Goal: Use online tool/utility: Utilize a website feature to perform a specific function

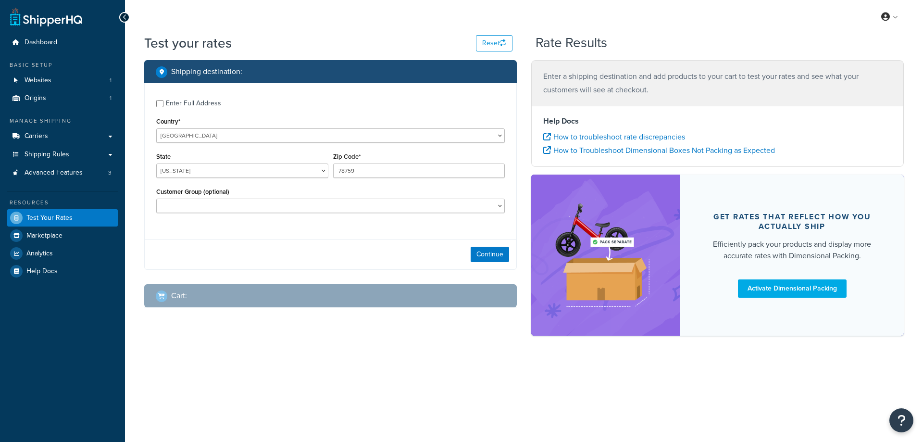
select select "[GEOGRAPHIC_DATA]"
click at [66, 152] on span "Shipping Rules" at bounding box center [47, 155] width 45 height 8
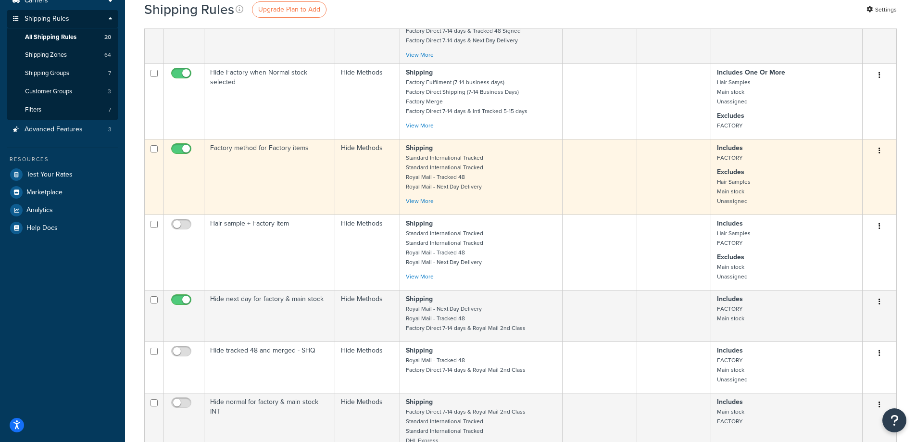
scroll to position [144, 0]
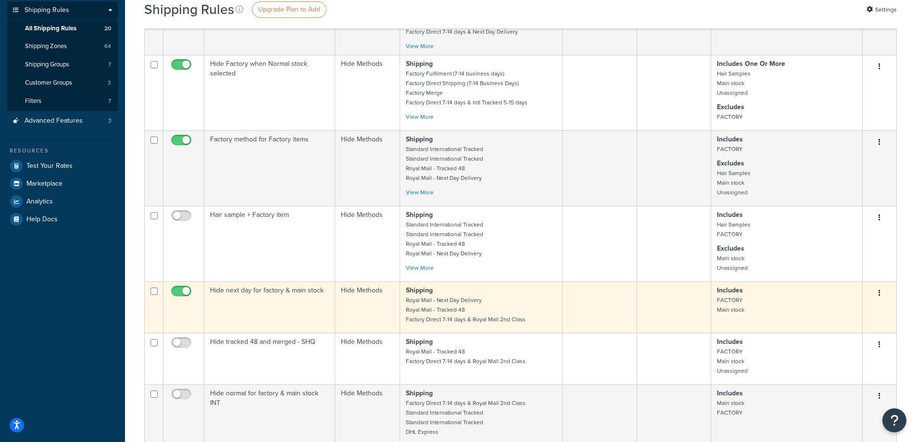
click at [177, 292] on input "checkbox" at bounding box center [182, 294] width 26 height 12
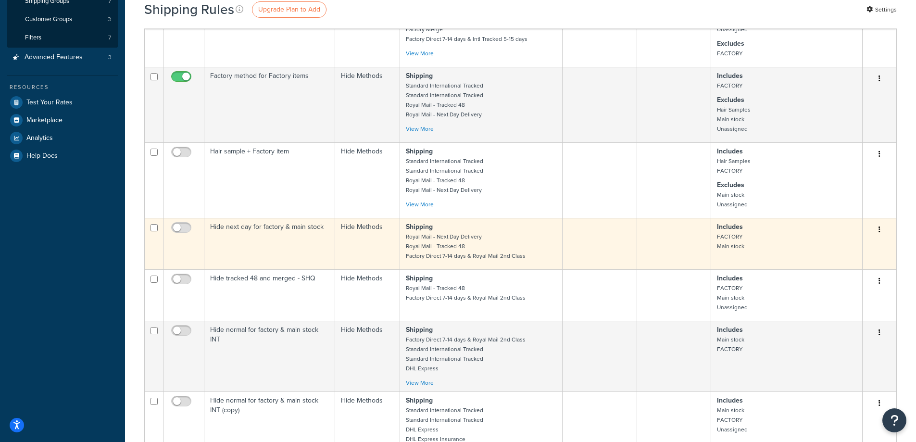
scroll to position [192, 0]
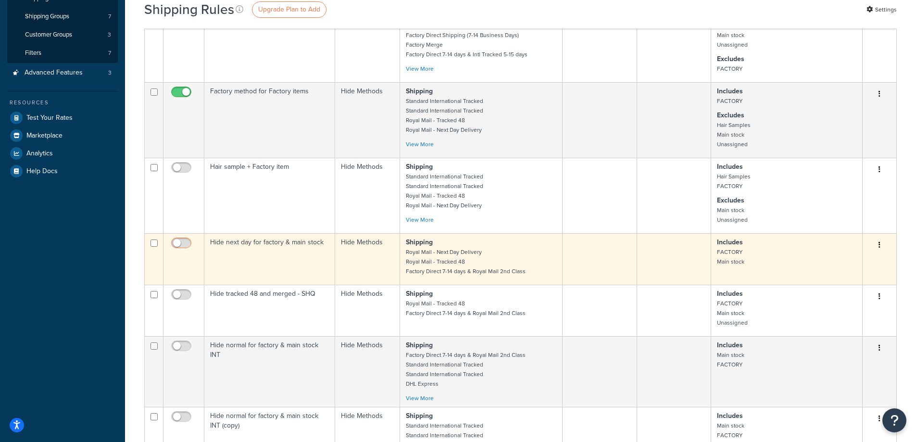
click at [186, 238] on span at bounding box center [181, 244] width 20 height 12
click at [186, 240] on input "checkbox" at bounding box center [182, 246] width 26 height 12
checkbox input "true"
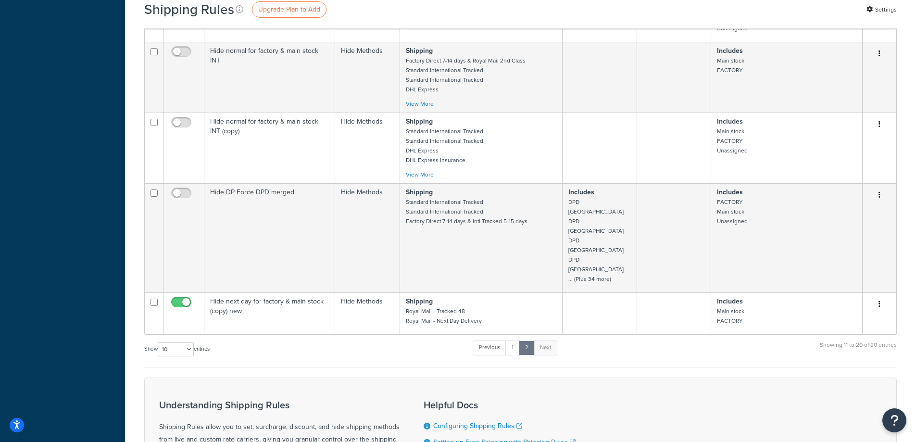
scroll to position [614, 0]
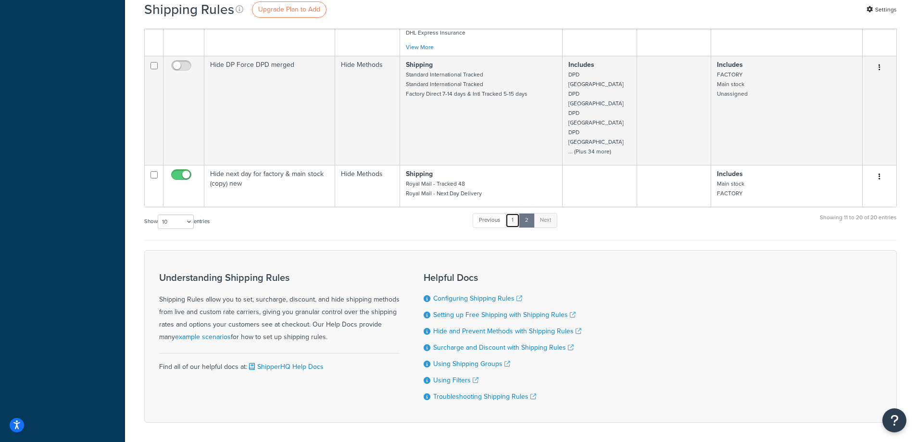
click at [518, 213] on link "1" at bounding box center [513, 220] width 14 height 14
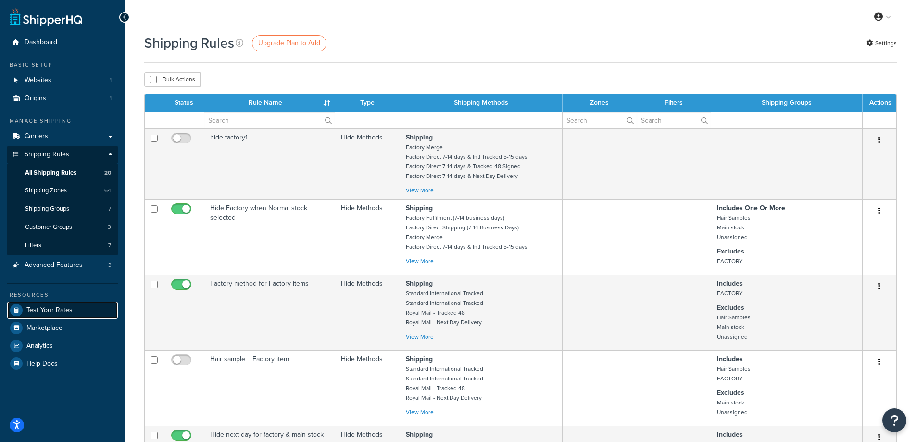
click at [48, 311] on span "Test Your Rates" at bounding box center [49, 310] width 46 height 8
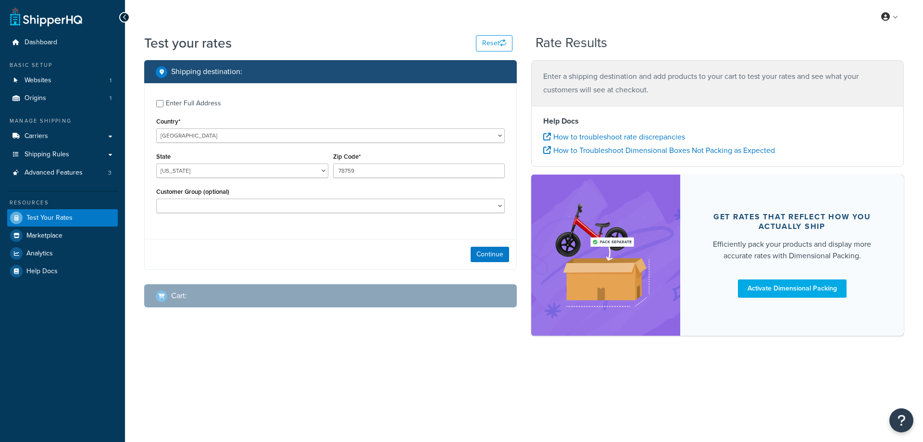
select select "[GEOGRAPHIC_DATA]"
click at [214, 138] on select "United States United Kingdom Afghanistan Åland Islands Albania Algeria American…" at bounding box center [330, 135] width 349 height 14
click at [484, 257] on button "Continue" at bounding box center [490, 254] width 38 height 15
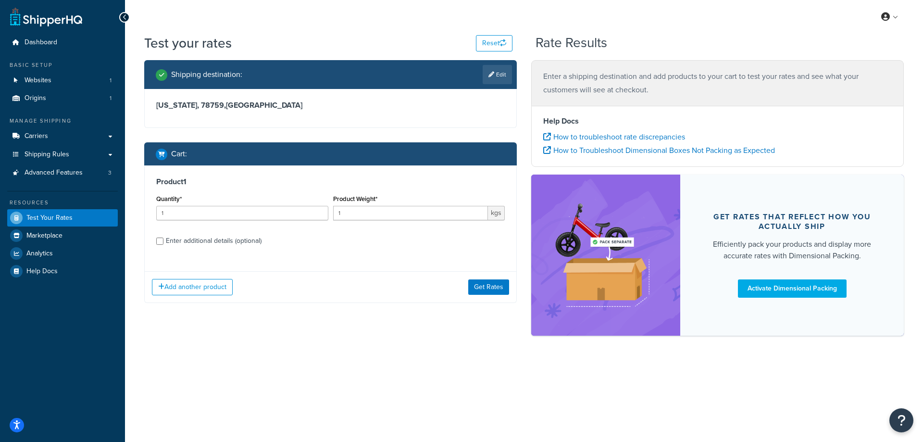
click at [227, 238] on div "Enter additional details (optional)" at bounding box center [214, 240] width 96 height 13
click at [164, 238] on input "Enter additional details (optional)" at bounding box center [159, 241] width 7 height 7
checkbox input "true"
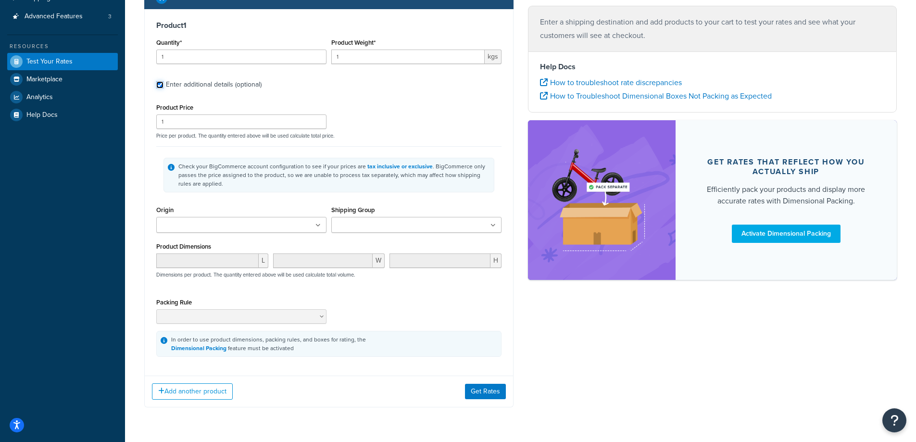
scroll to position [173, 0]
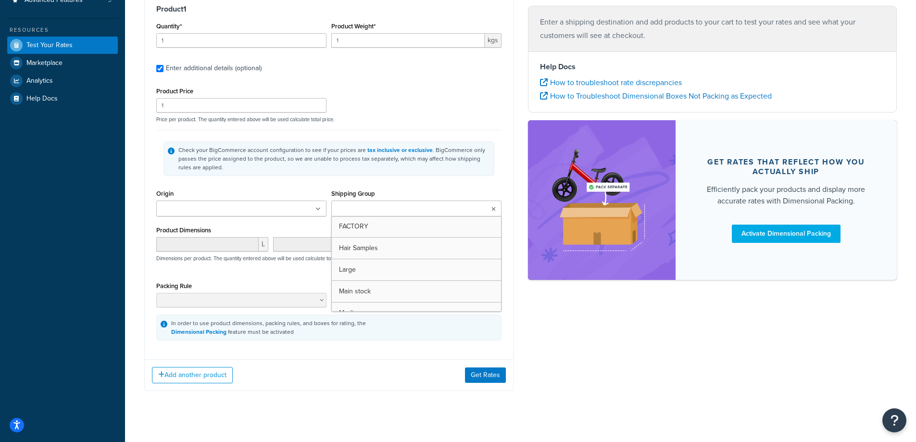
click at [371, 211] on input "Shipping Group" at bounding box center [376, 209] width 85 height 11
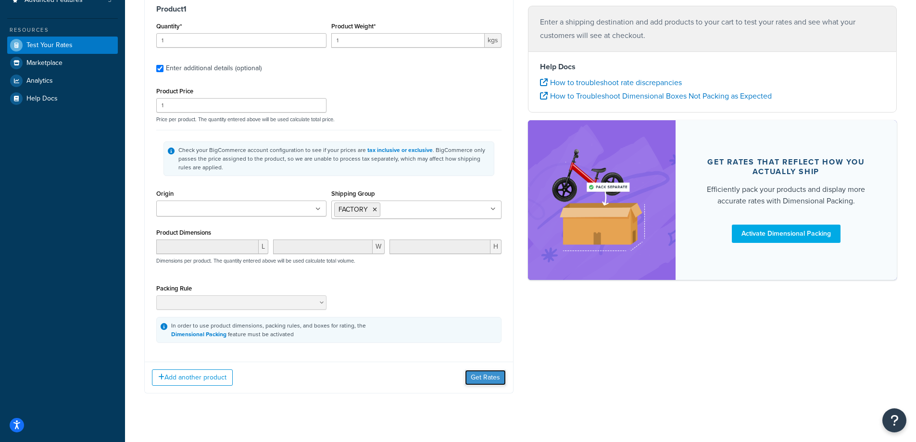
click at [484, 378] on button "Get Rates" at bounding box center [485, 377] width 41 height 15
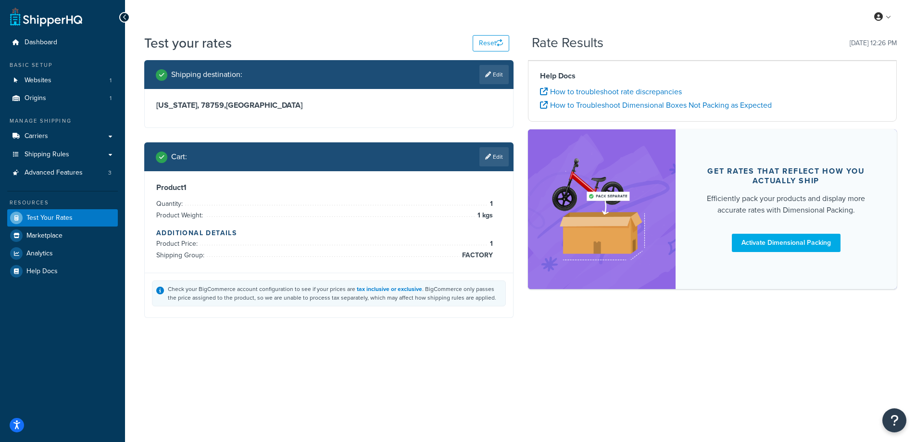
scroll to position [0, 0]
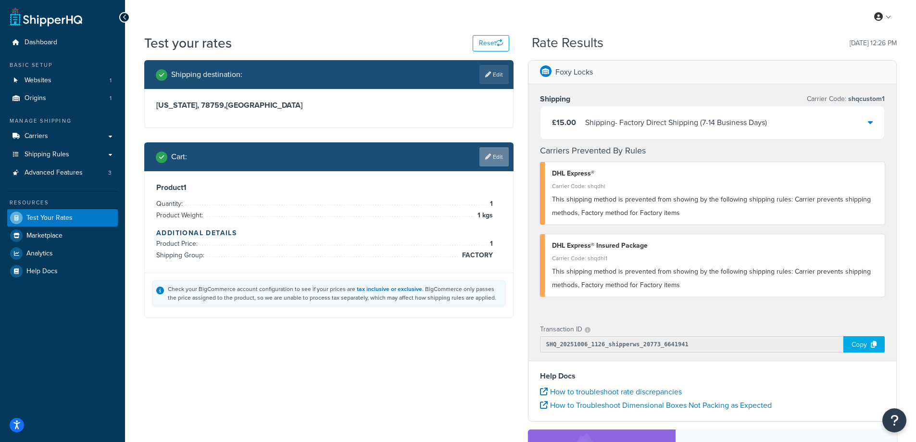
click at [491, 157] on link "Edit" at bounding box center [494, 156] width 29 height 19
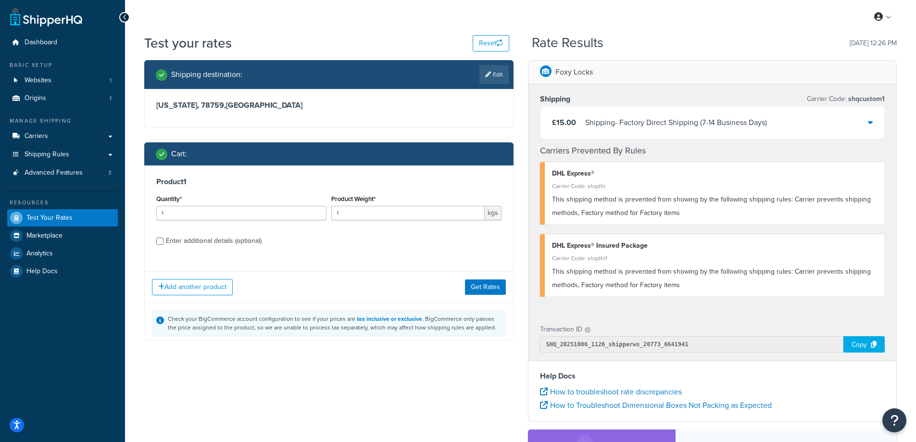
click at [200, 278] on div "Add another product Get Rates" at bounding box center [329, 286] width 368 height 31
click at [209, 288] on button "Add another product" at bounding box center [192, 287] width 81 height 16
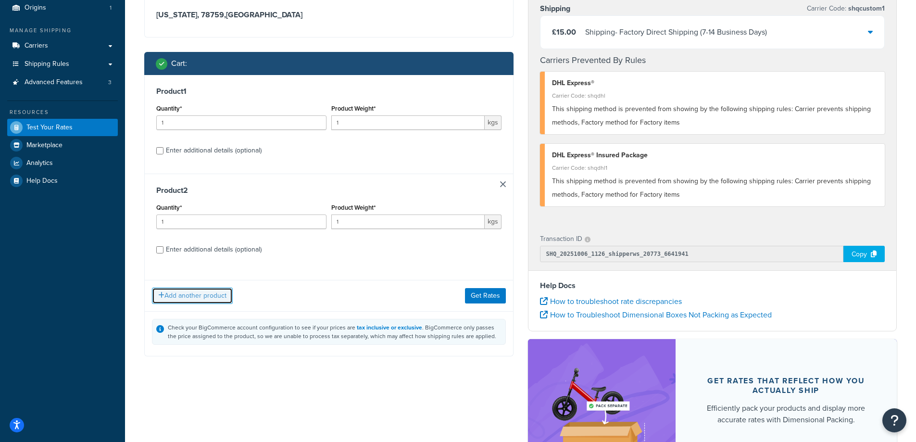
scroll to position [96, 0]
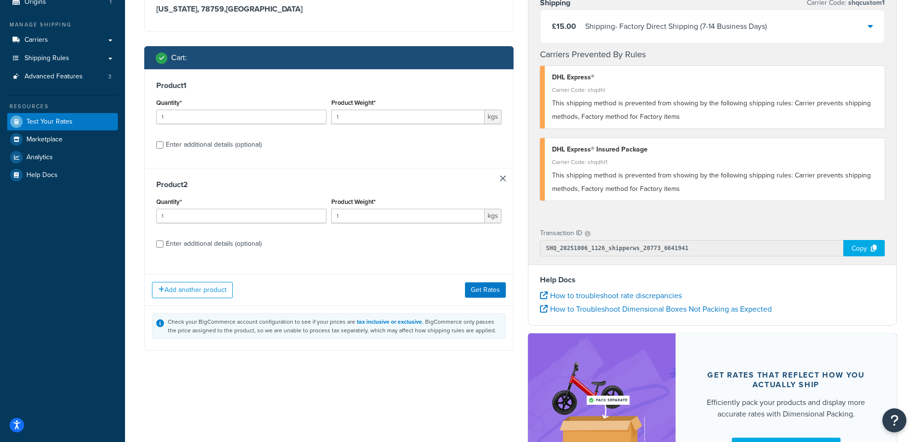
click at [245, 243] on div "Enter additional details (optional)" at bounding box center [214, 243] width 96 height 13
click at [164, 243] on input "Enter additional details (optional)" at bounding box center [159, 243] width 7 height 7
checkbox input "true"
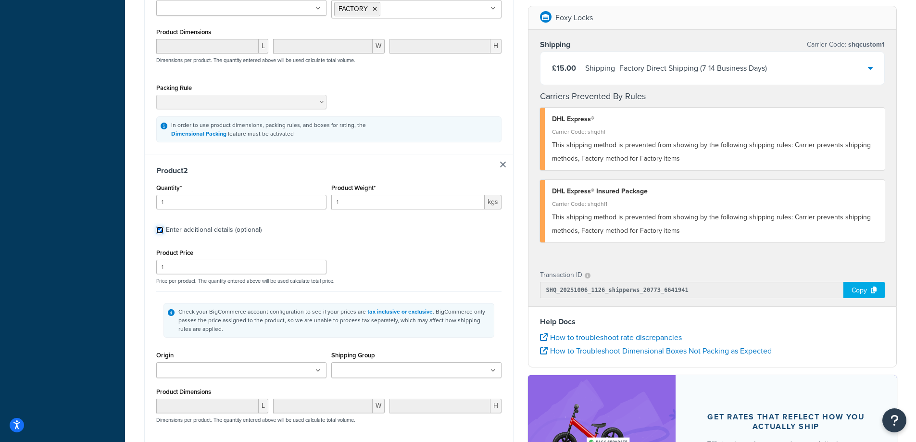
scroll to position [385, 0]
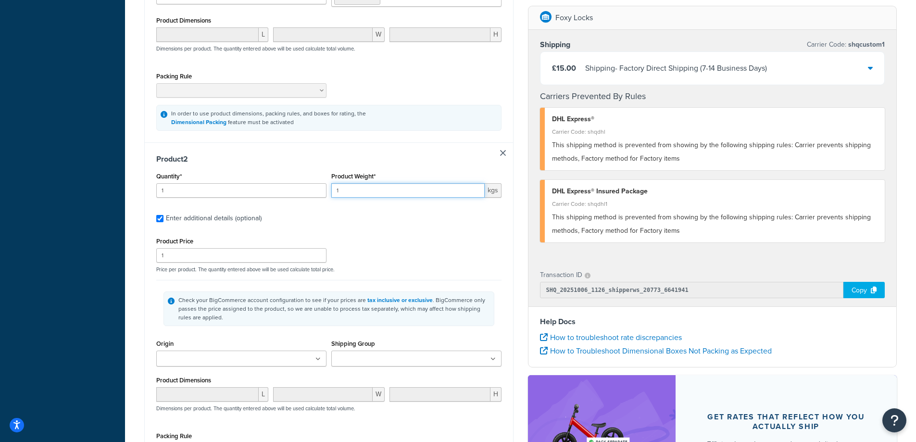
drag, startPoint x: 335, startPoint y: 191, endPoint x: 285, endPoint y: 184, distance: 50.5
click at [287, 186] on div "Quantity* 1 Product Weight* 1 kgs" at bounding box center [329, 187] width 350 height 35
type input "0.5"
click at [412, 250] on div "Product Price 1 Price per product. The quantity entered above will be used calc…" at bounding box center [329, 254] width 350 height 38
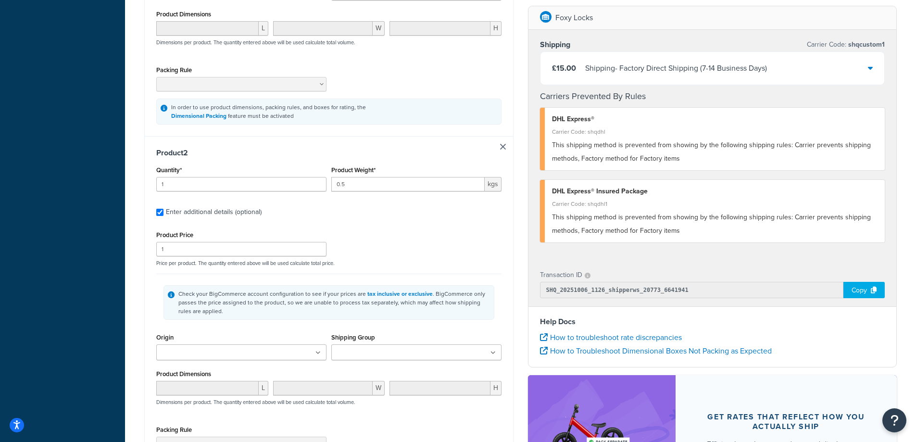
scroll to position [529, 0]
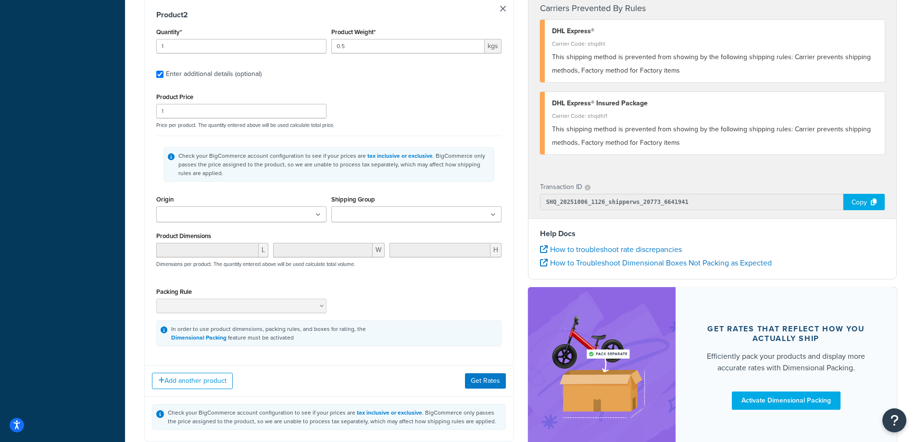
click at [371, 207] on ul at bounding box center [416, 214] width 170 height 16
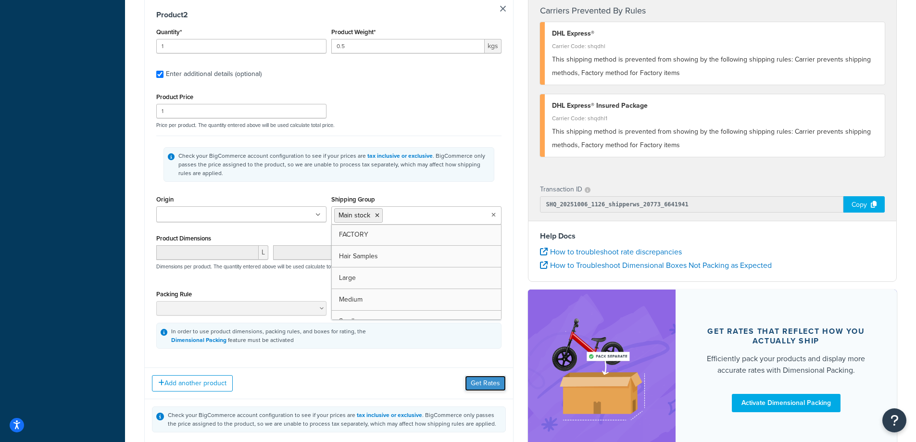
click at [496, 388] on button "Get Rates" at bounding box center [485, 383] width 41 height 15
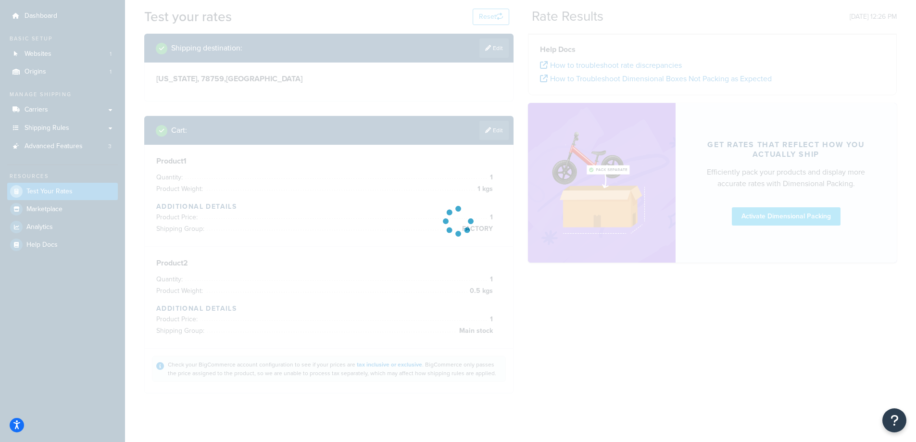
scroll to position [0, 0]
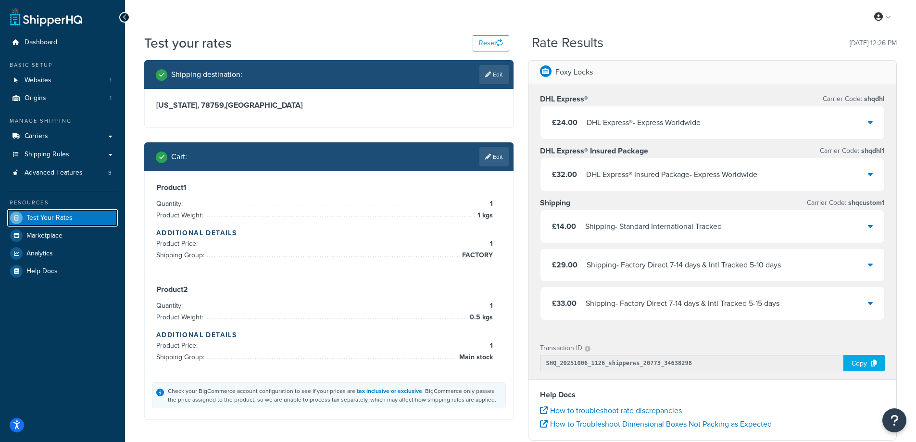
click at [86, 216] on link "Test Your Rates" at bounding box center [62, 217] width 111 height 17
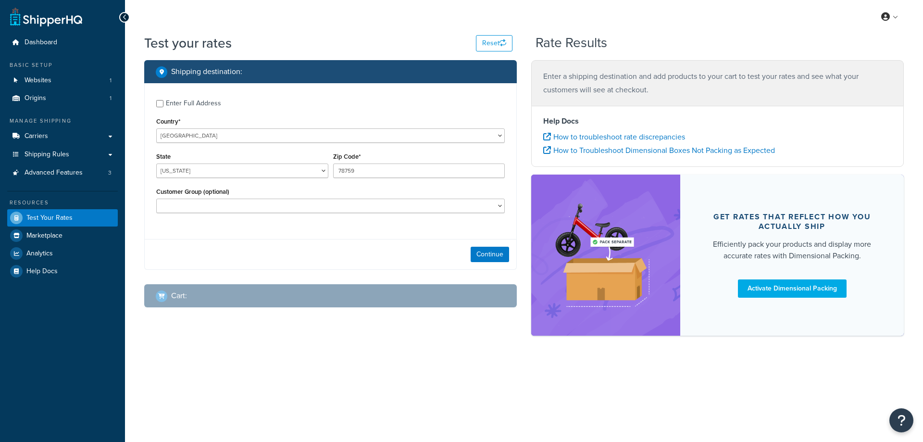
select select "[GEOGRAPHIC_DATA]"
click at [56, 151] on span "Shipping Rules" at bounding box center [47, 155] width 45 height 8
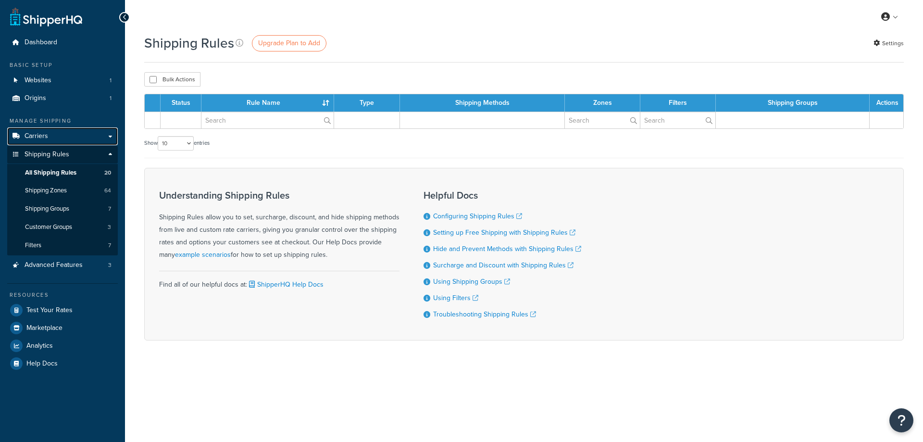
click at [57, 138] on link "Carriers" at bounding box center [62, 136] width 111 height 18
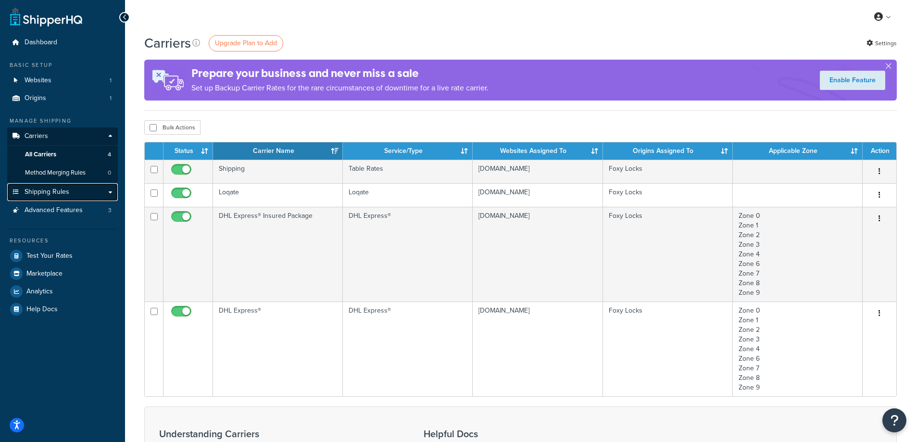
click at [41, 191] on span "Shipping Rules" at bounding box center [47, 192] width 45 height 8
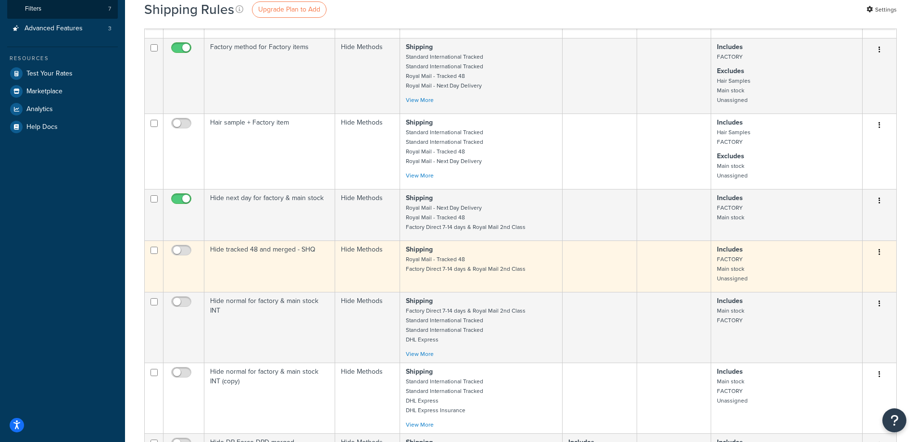
scroll to position [240, 0]
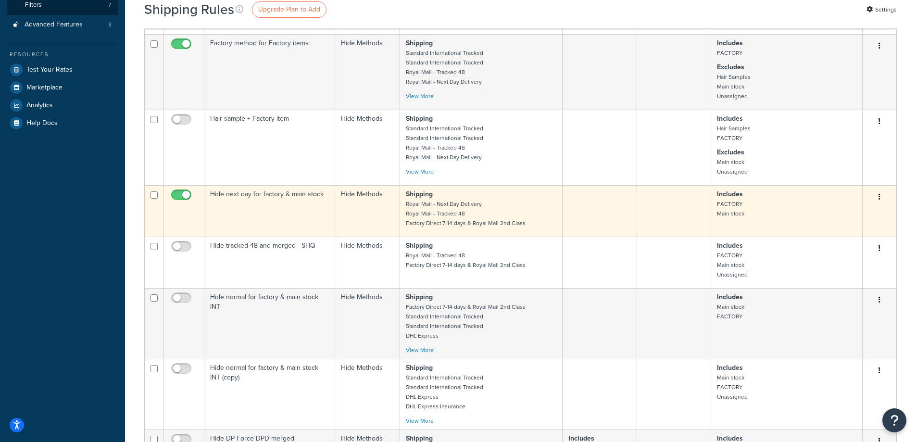
click at [174, 193] on input "checkbox" at bounding box center [182, 197] width 26 height 12
checkbox input "false"
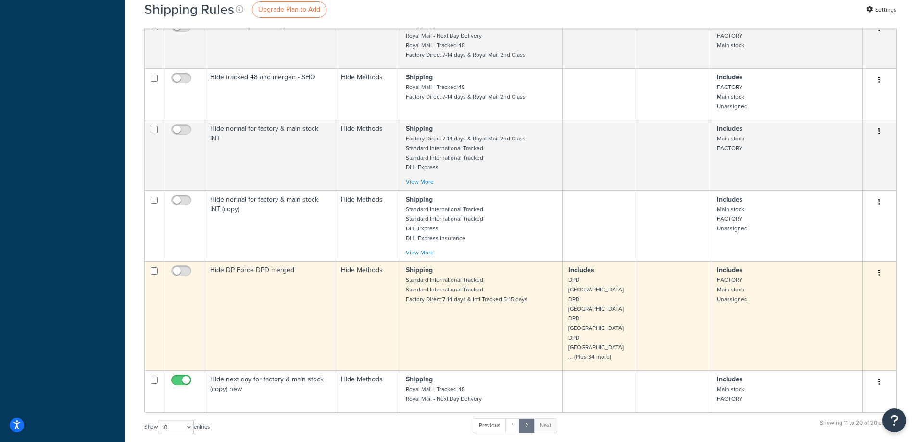
scroll to position [433, 0]
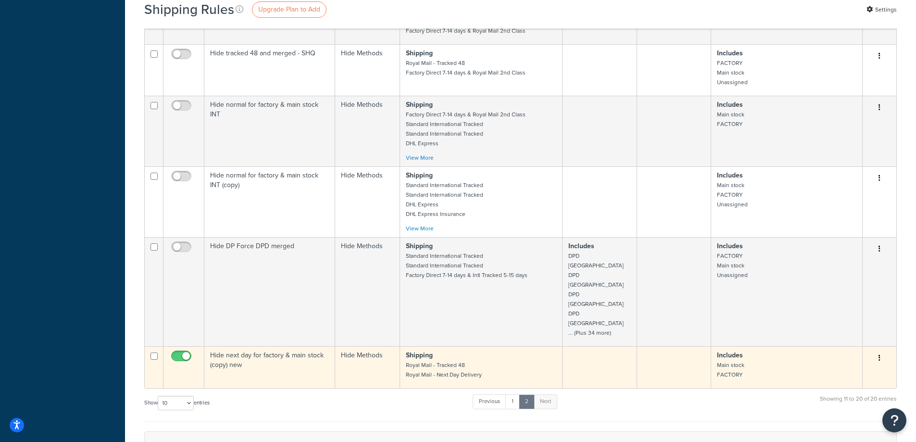
click at [180, 353] on input "checkbox" at bounding box center [182, 359] width 26 height 12
checkbox input "false"
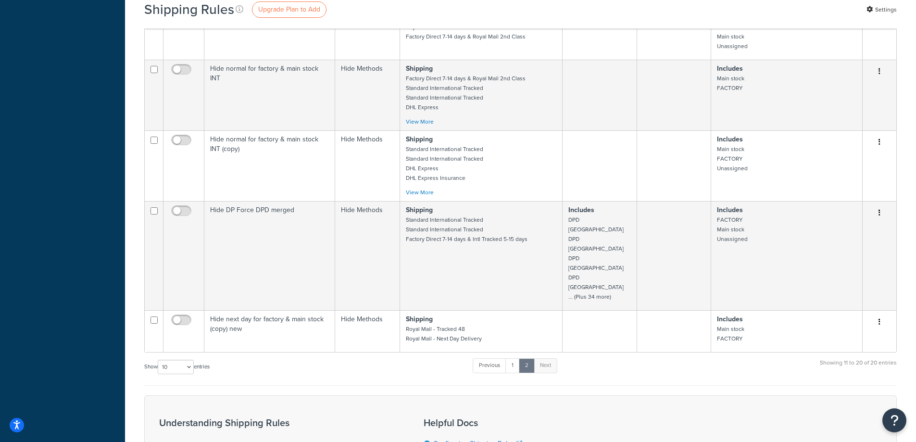
scroll to position [614, 0]
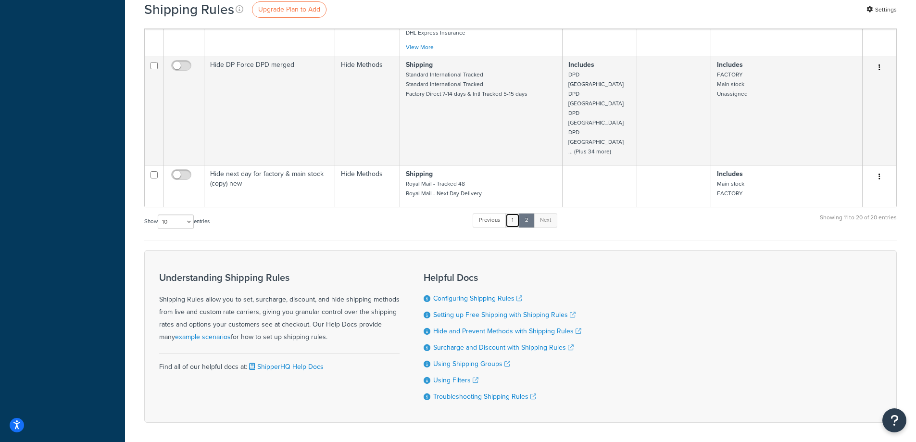
click at [515, 213] on link "1" at bounding box center [513, 220] width 14 height 14
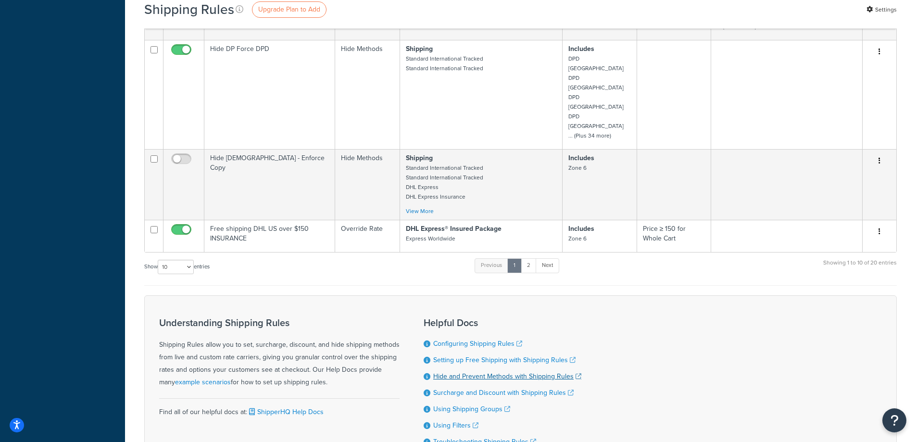
scroll to position [481, 0]
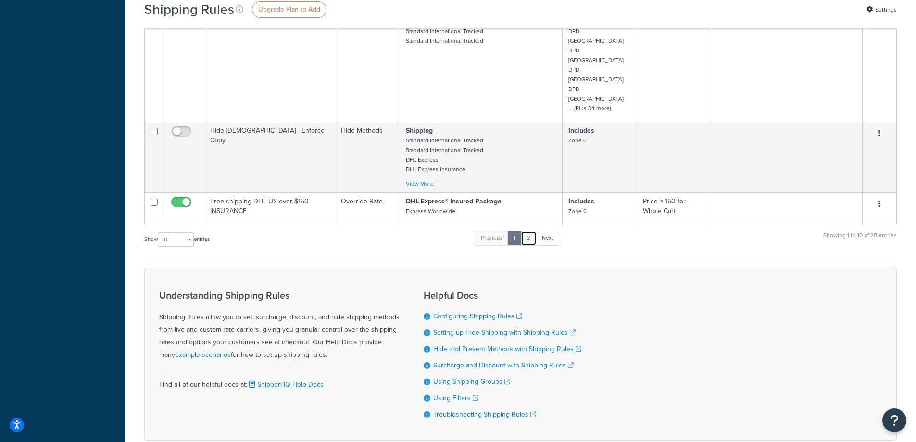
click at [529, 231] on link "2" at bounding box center [529, 238] width 16 height 14
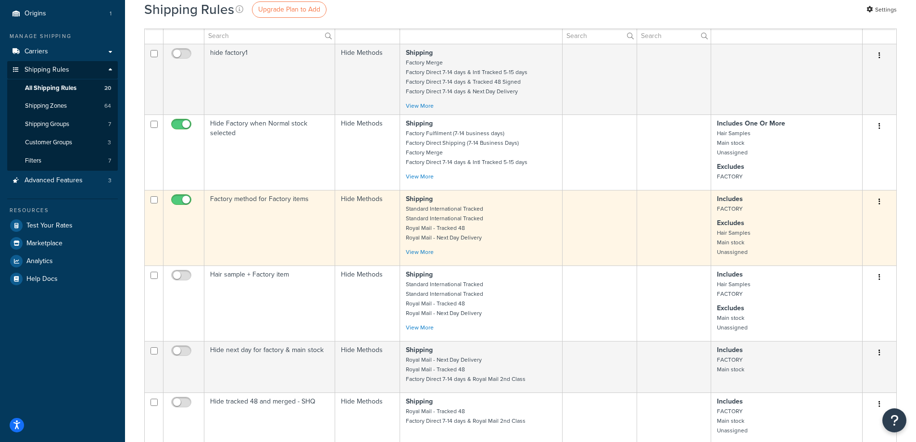
scroll to position [144, 0]
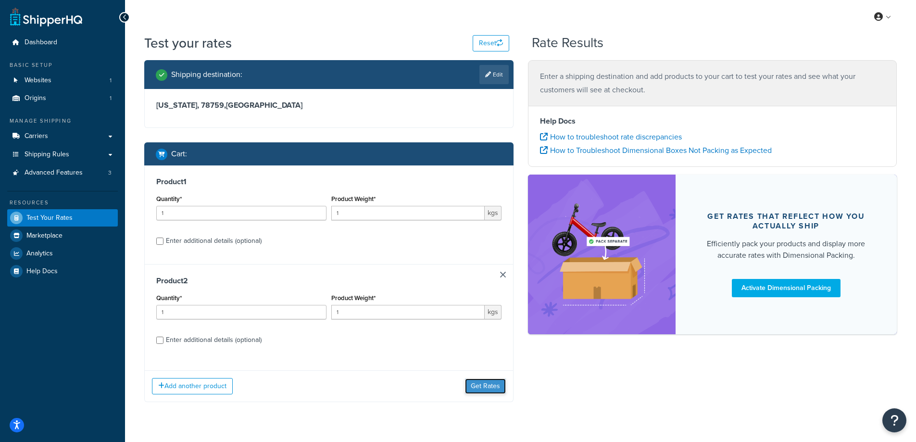
click at [469, 385] on button "Get Rates" at bounding box center [485, 386] width 41 height 15
click at [484, 388] on button "Get Rates" at bounding box center [485, 386] width 41 height 15
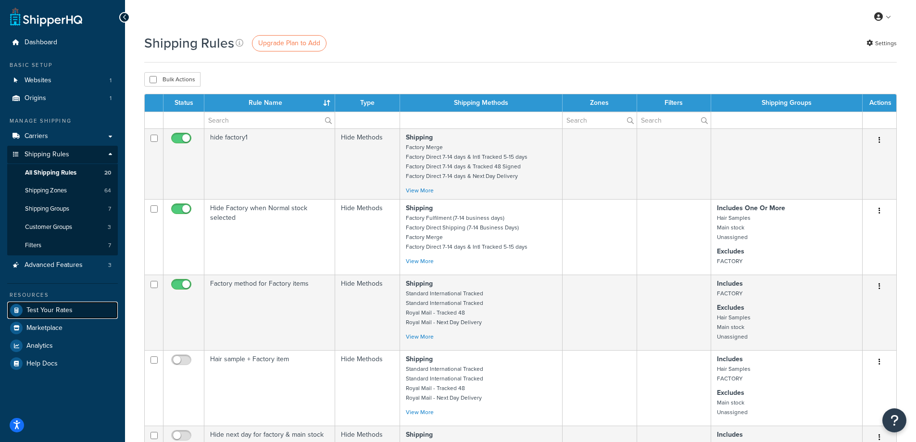
click at [71, 309] on span "Test Your Rates" at bounding box center [49, 310] width 46 height 8
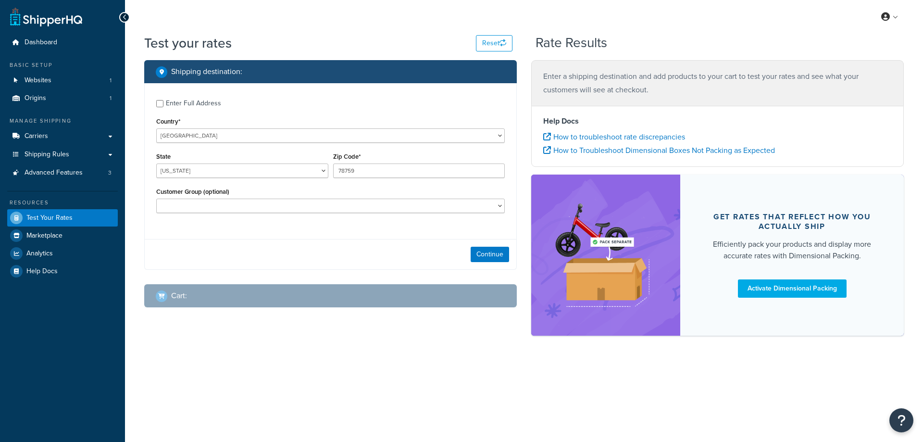
select select "TX"
click at [491, 259] on button "Continue" at bounding box center [490, 254] width 38 height 15
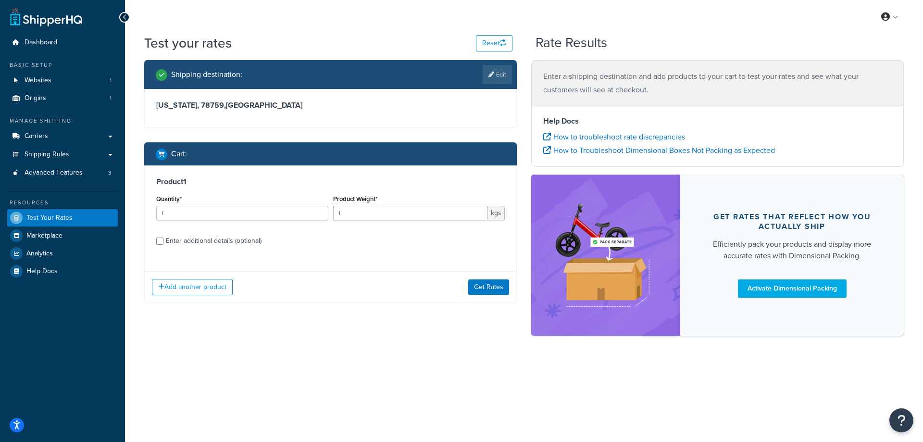
click at [225, 236] on div "Enter additional details (optional)" at bounding box center [214, 240] width 96 height 13
click at [164, 238] on input "Enter additional details (optional)" at bounding box center [159, 241] width 7 height 7
checkbox input "true"
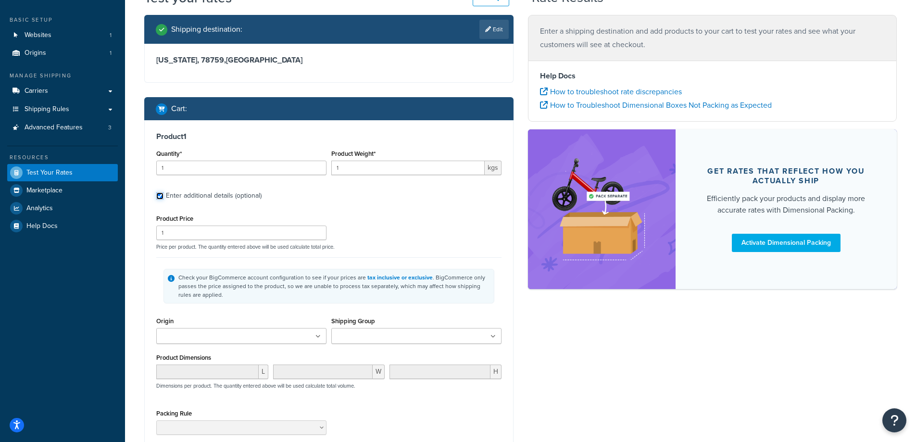
scroll to position [131, 0]
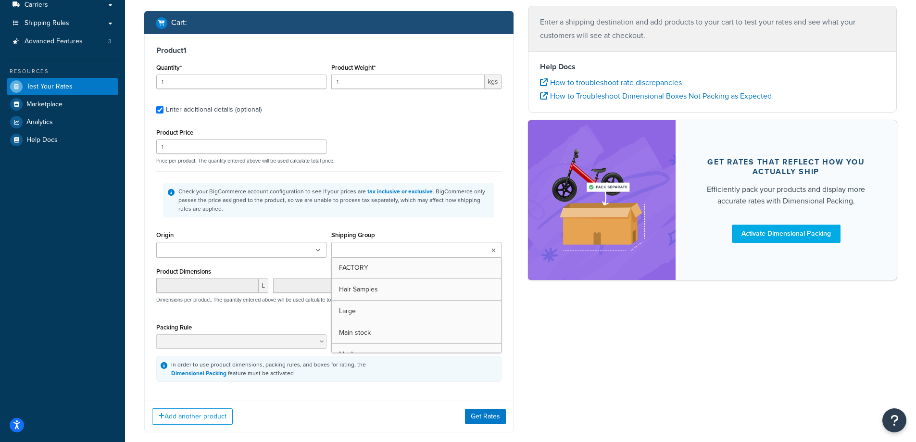
click at [389, 248] on input "Shipping Group" at bounding box center [376, 250] width 85 height 11
click at [499, 411] on button "Get Rates" at bounding box center [485, 418] width 41 height 15
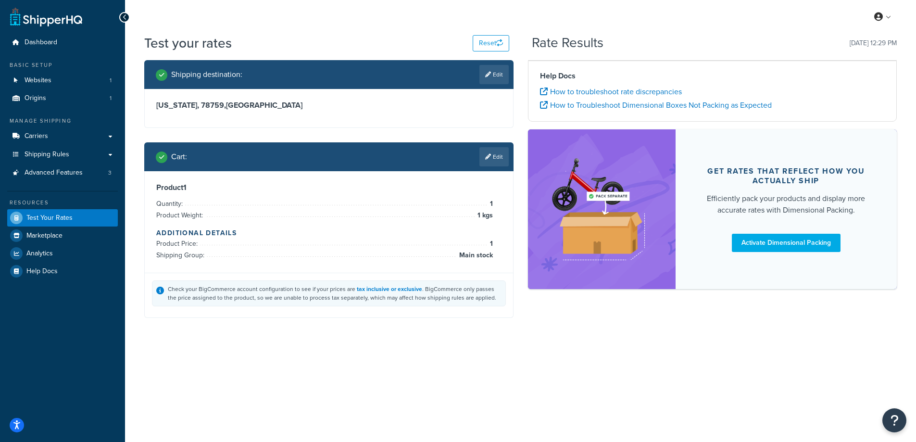
scroll to position [0, 0]
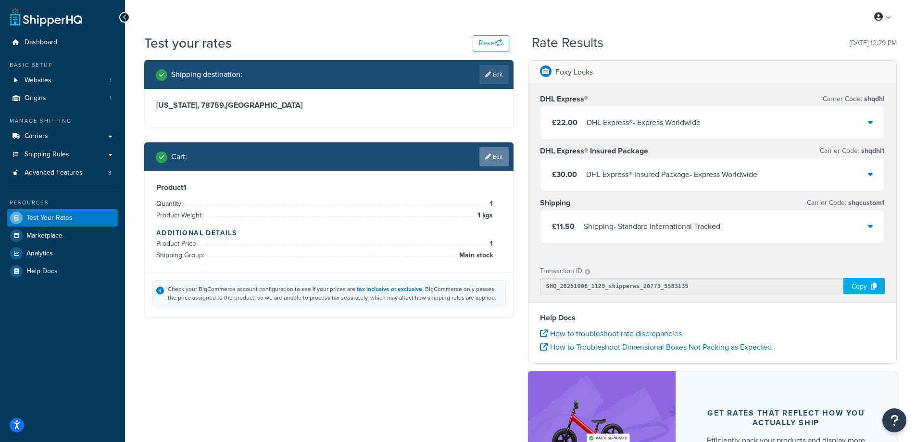
click at [488, 154] on icon at bounding box center [488, 157] width 6 height 6
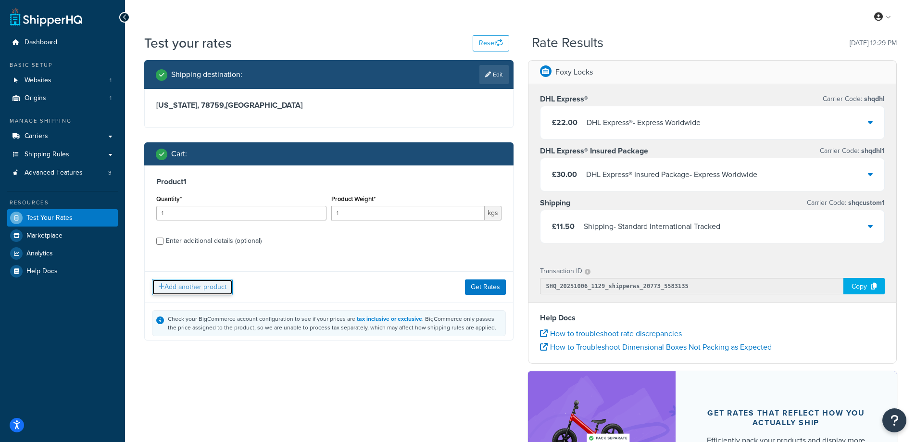
click at [210, 288] on button "Add another product" at bounding box center [192, 287] width 81 height 16
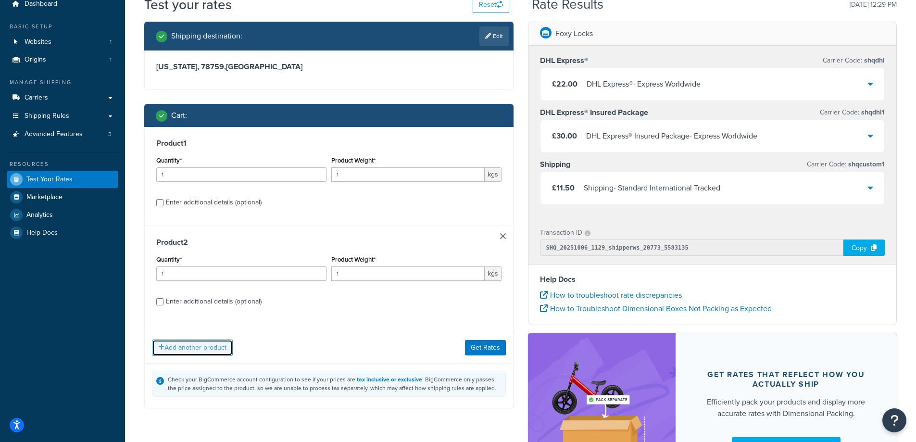
scroll to position [96, 0]
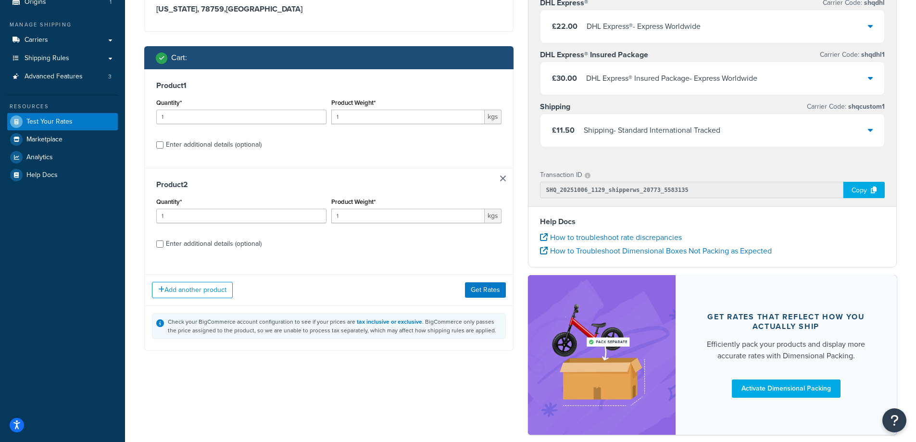
click at [262, 240] on div "Enter additional details (optional)" at bounding box center [214, 243] width 96 height 13
click at [164, 240] on input "Enter additional details (optional)" at bounding box center [159, 243] width 7 height 7
checkbox input "true"
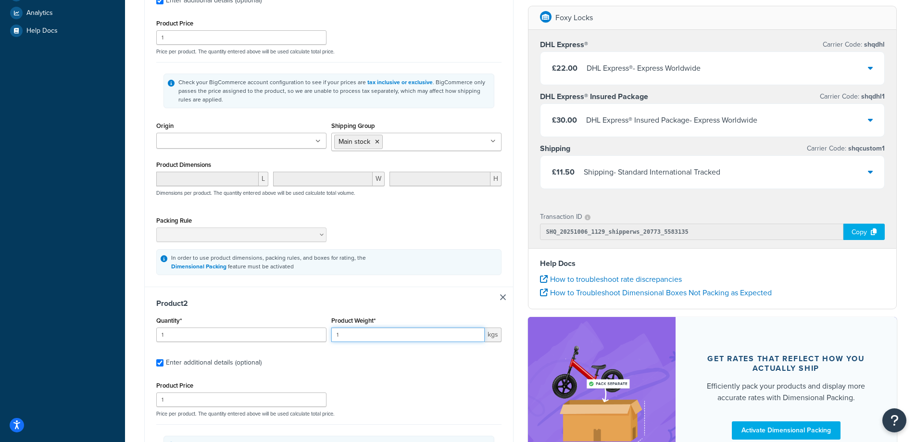
click at [380, 336] on input "1" at bounding box center [407, 335] width 153 height 14
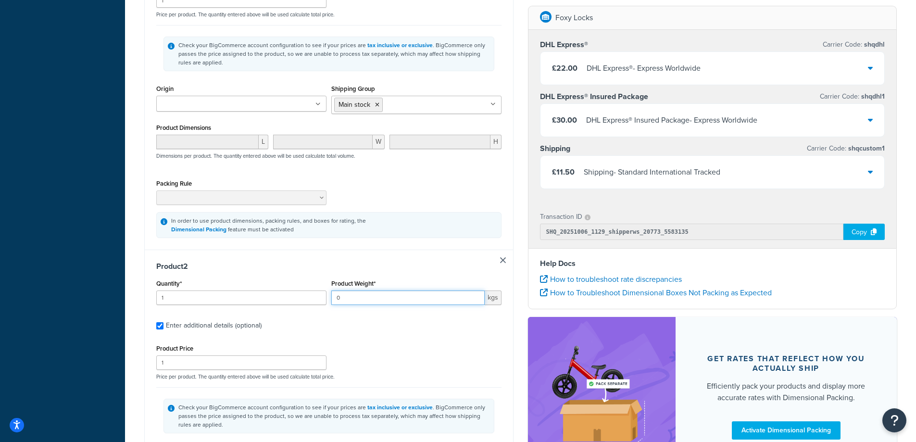
scroll to position [385, 0]
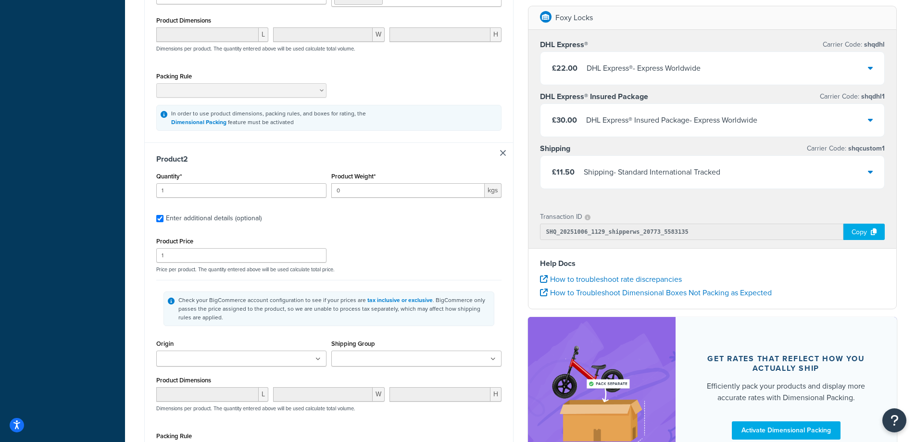
click at [381, 364] on ul at bounding box center [416, 359] width 170 height 16
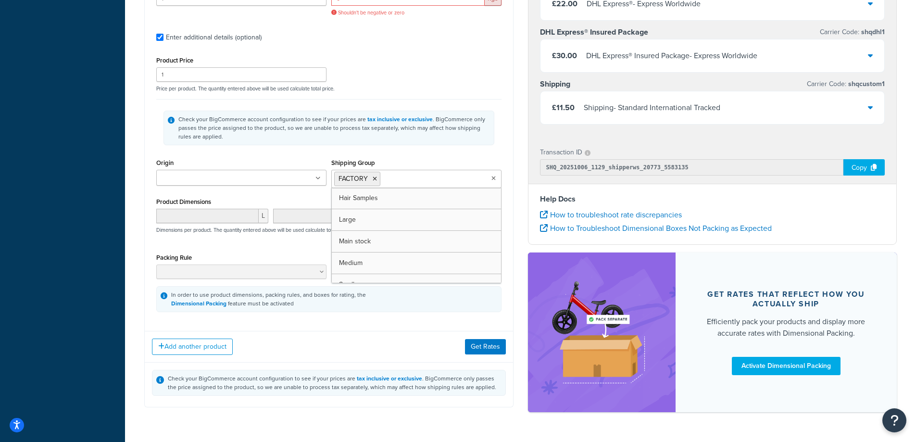
scroll to position [577, 0]
click at [499, 349] on button "Get Rates" at bounding box center [485, 346] width 41 height 15
click at [480, 340] on button "Get Rates" at bounding box center [485, 346] width 41 height 15
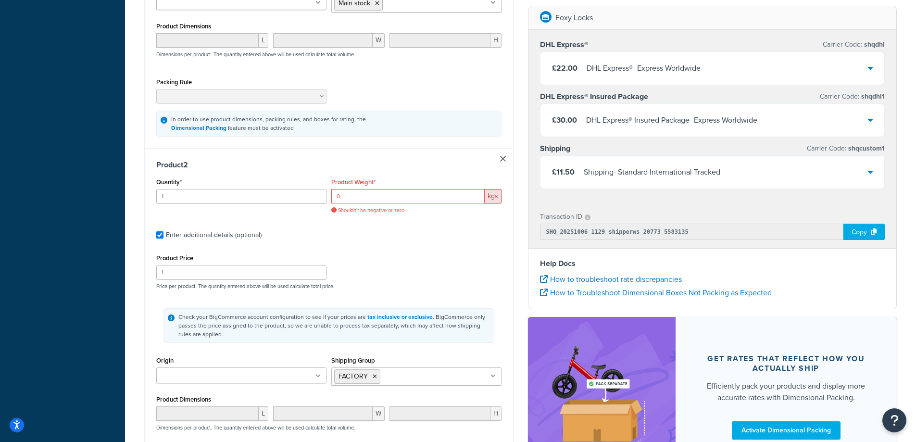
scroll to position [385, 0]
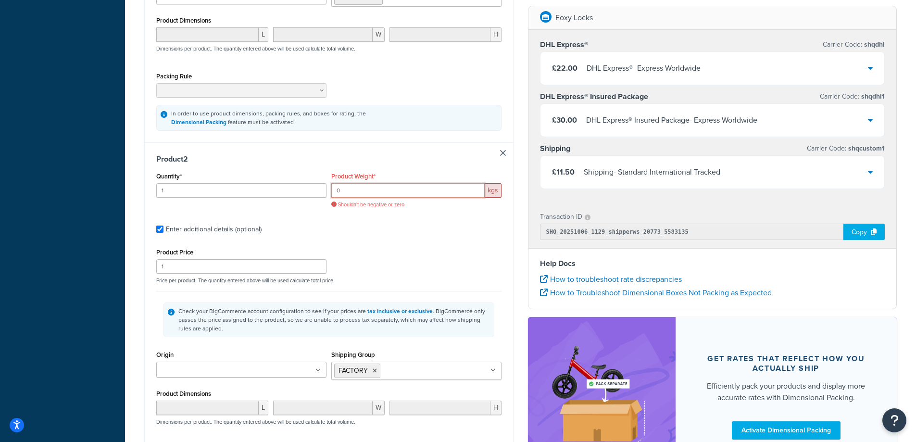
drag, startPoint x: 369, startPoint y: 193, endPoint x: 290, endPoint y: 190, distance: 79.0
click at [291, 190] on div "Quantity* 1 Product Weight* 0 kgs Shouldn't be negative or zero" at bounding box center [329, 193] width 350 height 46
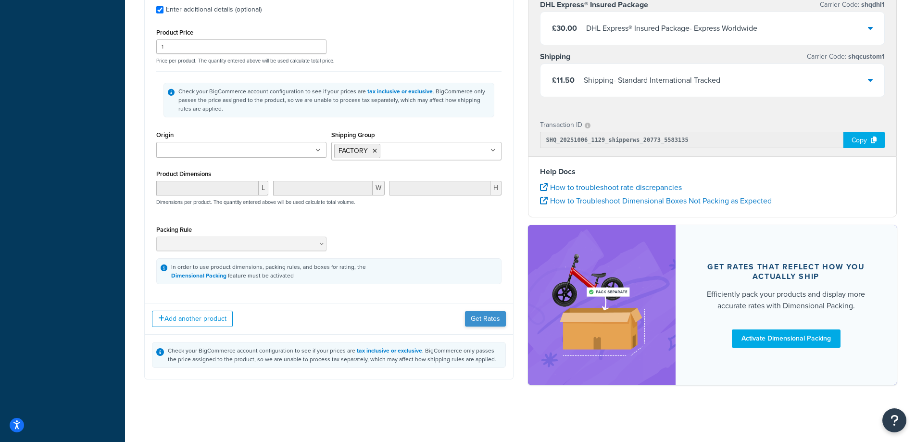
type input "1"
click at [491, 323] on button "Get Rates" at bounding box center [485, 318] width 41 height 15
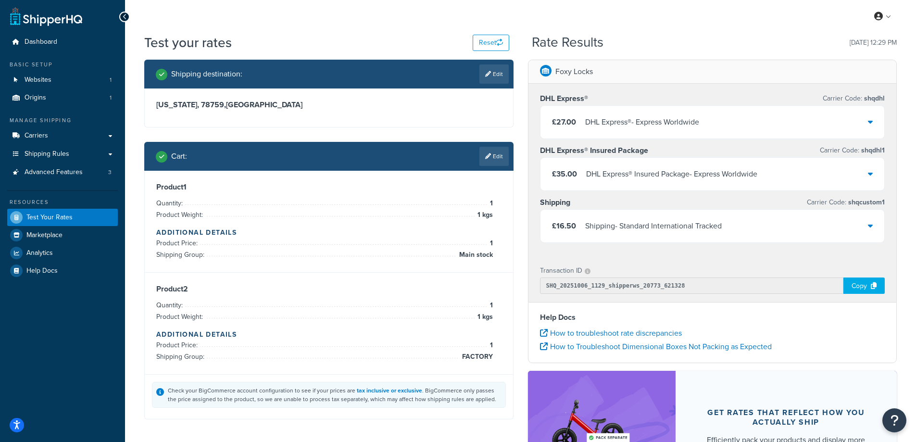
scroll to position [0, 0]
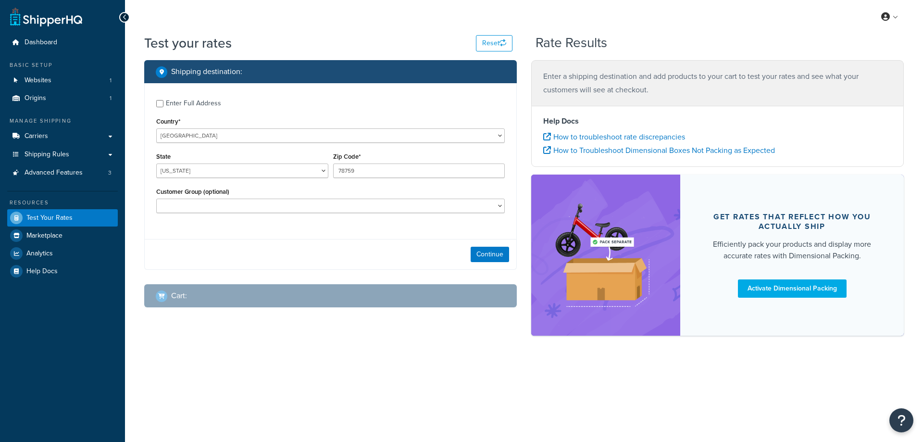
select select "[GEOGRAPHIC_DATA]"
click at [487, 254] on button "Continue" at bounding box center [490, 254] width 38 height 15
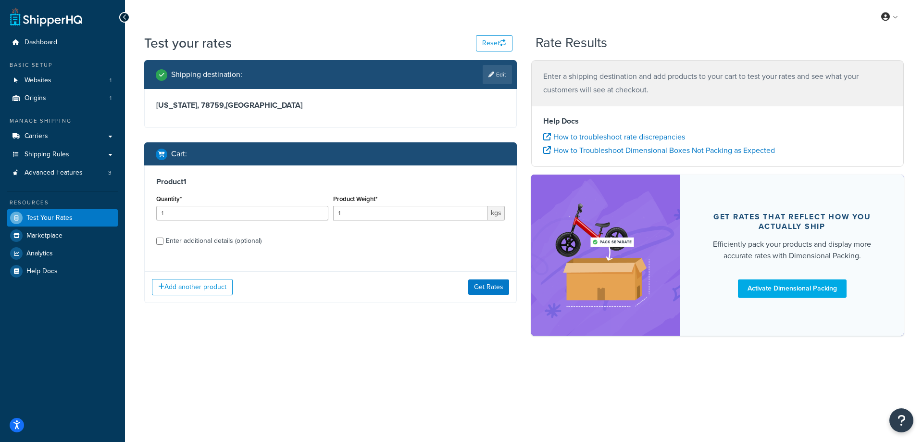
click at [239, 242] on div "Enter additional details (optional)" at bounding box center [214, 240] width 96 height 13
click at [164, 242] on input "Enter additional details (optional)" at bounding box center [159, 241] width 7 height 7
checkbox input "true"
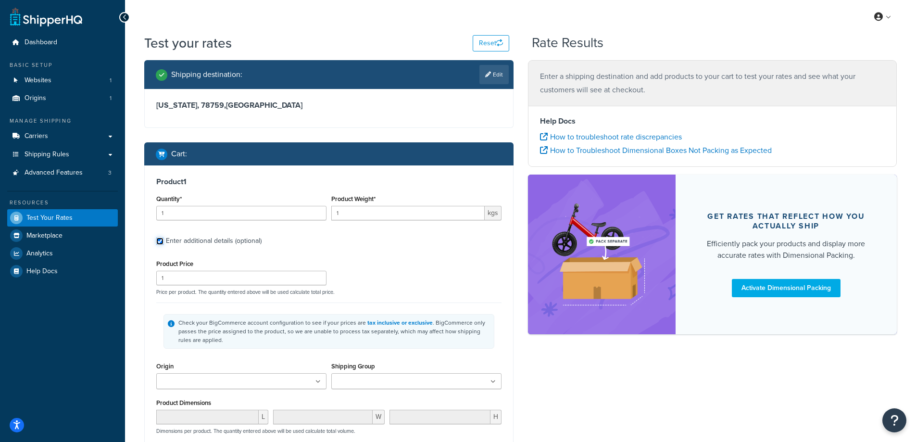
scroll to position [96, 0]
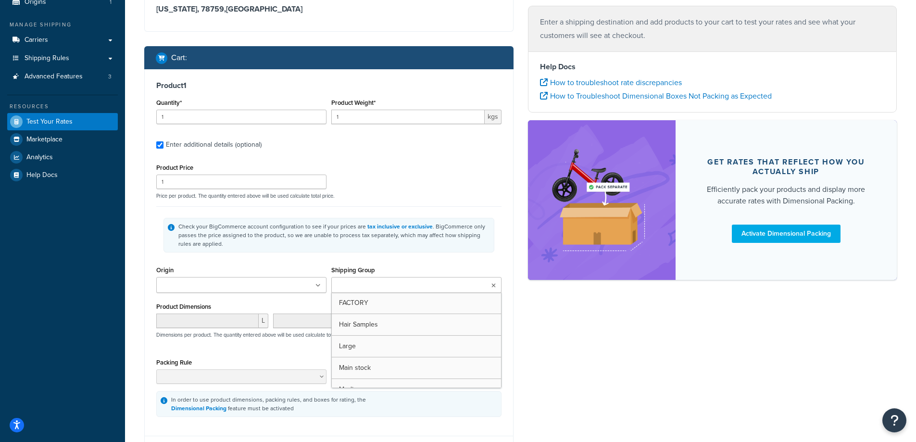
click at [372, 283] on input "Shipping Group" at bounding box center [376, 285] width 85 height 11
click at [554, 353] on div "Shipping destination : Edit [US_STATE], 78759 , [GEOGRAPHIC_DATA] Cart : Produc…" at bounding box center [520, 224] width 767 height 520
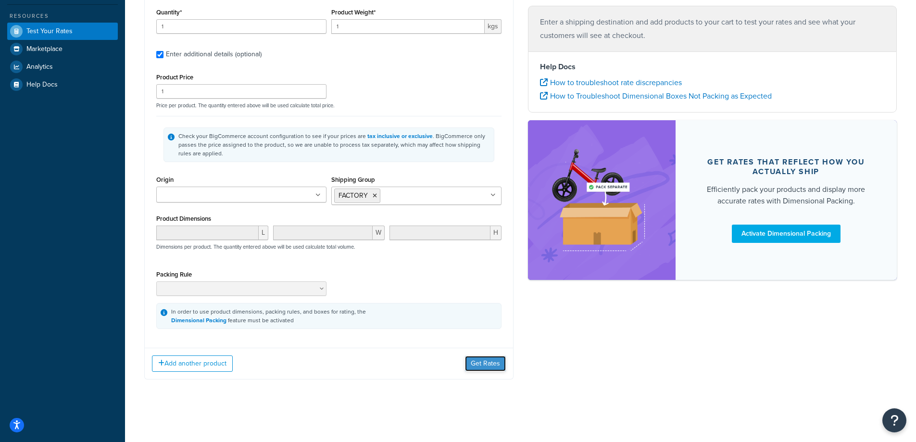
click at [478, 357] on button "Get Rates" at bounding box center [485, 363] width 41 height 15
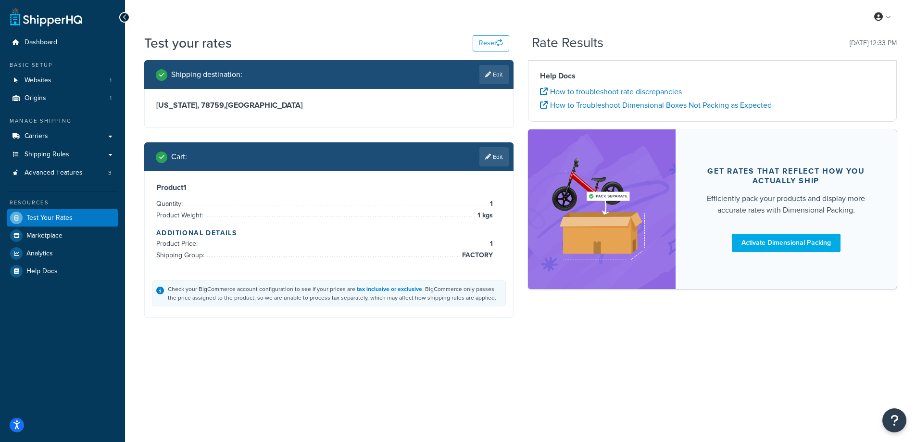
scroll to position [0, 0]
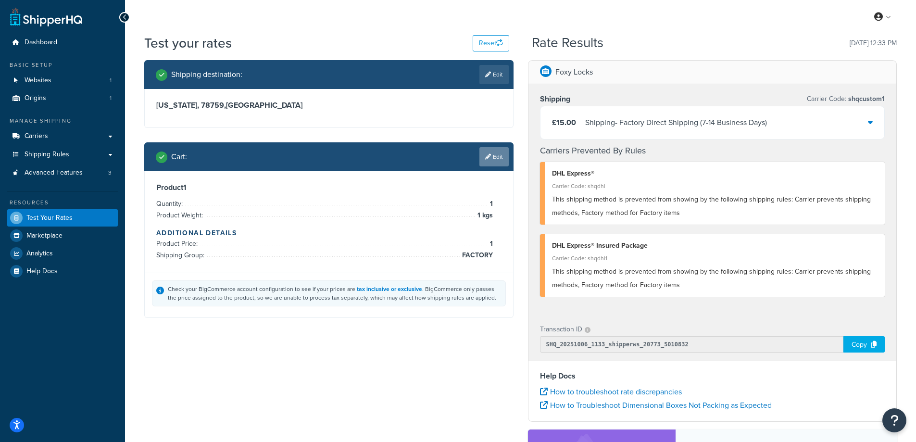
click at [490, 156] on icon at bounding box center [488, 157] width 6 height 6
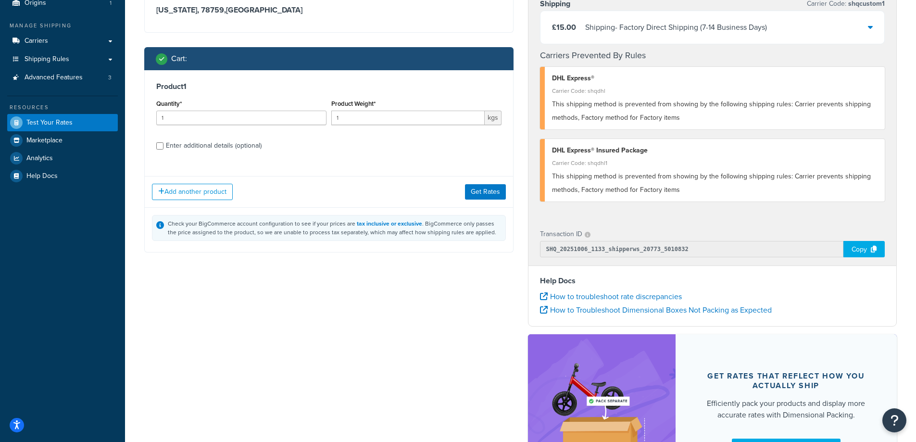
scroll to position [96, 0]
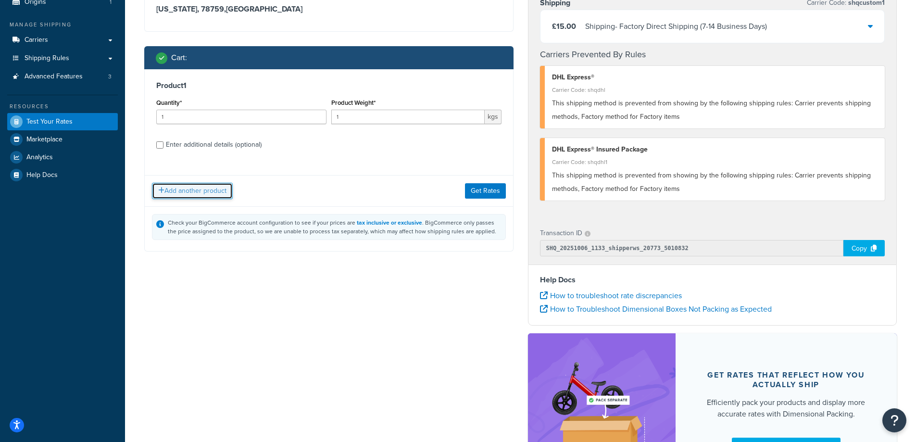
click at [225, 189] on button "Add another product" at bounding box center [192, 191] width 81 height 16
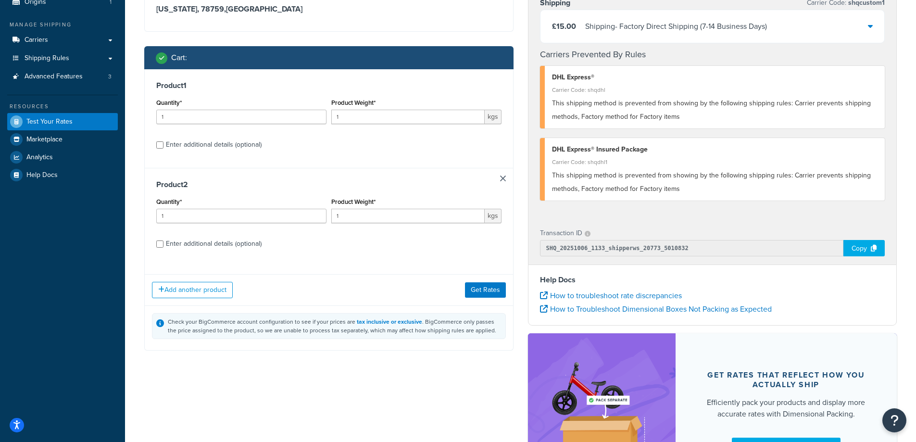
click at [234, 243] on div "Enter additional details (optional)" at bounding box center [214, 243] width 96 height 13
click at [164, 243] on input "Enter additional details (optional)" at bounding box center [159, 243] width 7 height 7
checkbox input "true"
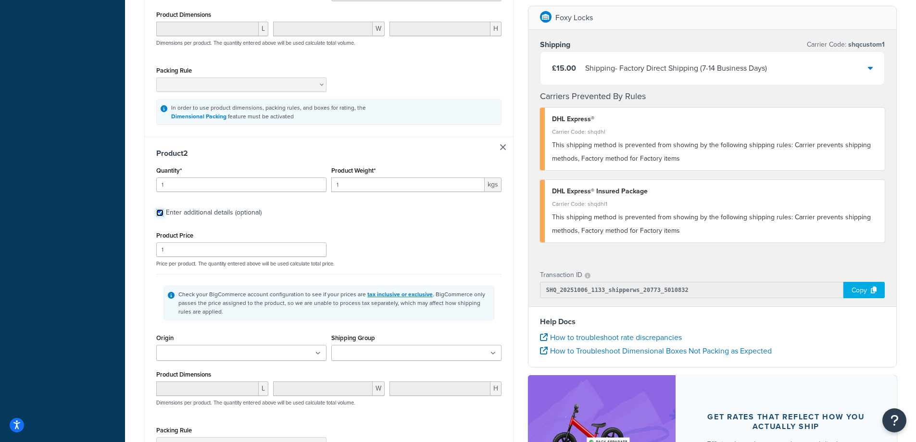
scroll to position [481, 0]
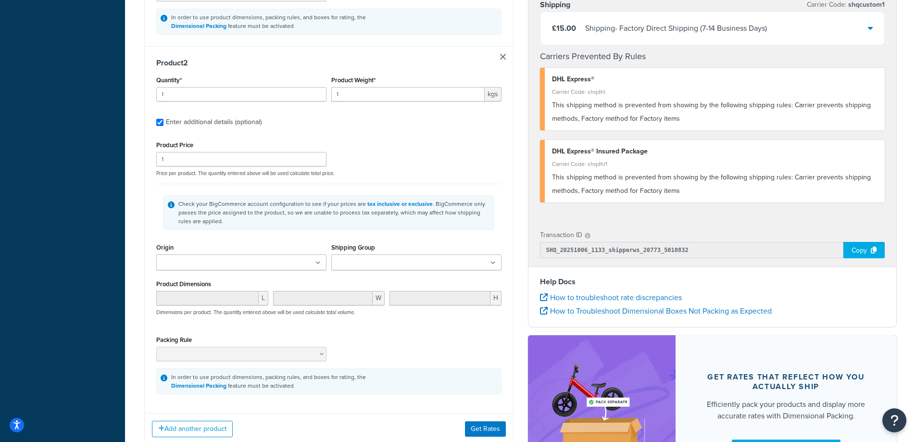
click at [375, 267] on input "Shipping Group" at bounding box center [376, 263] width 85 height 11
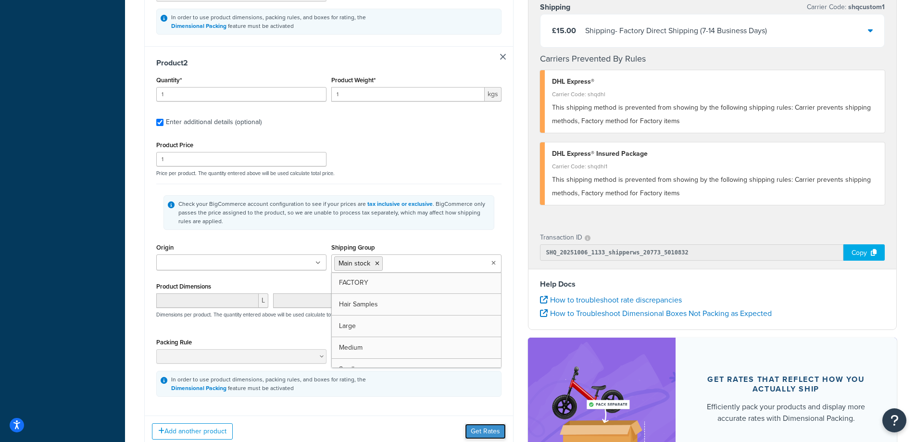
click at [479, 430] on button "Get Rates" at bounding box center [485, 431] width 41 height 15
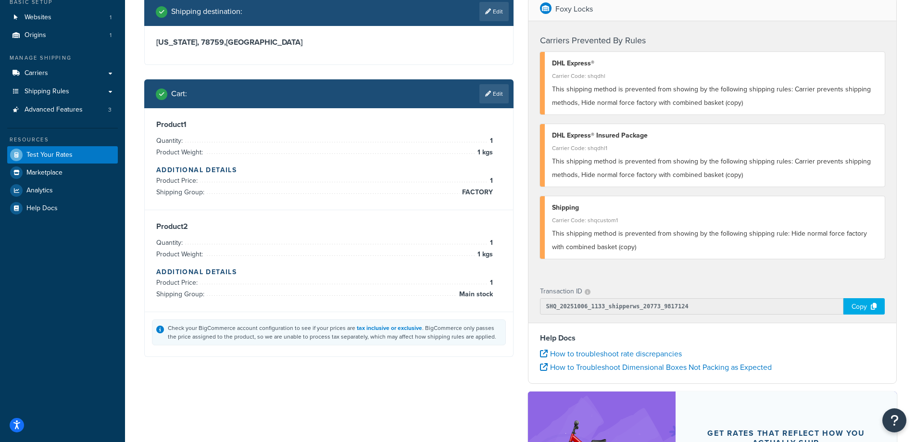
scroll to position [38, 0]
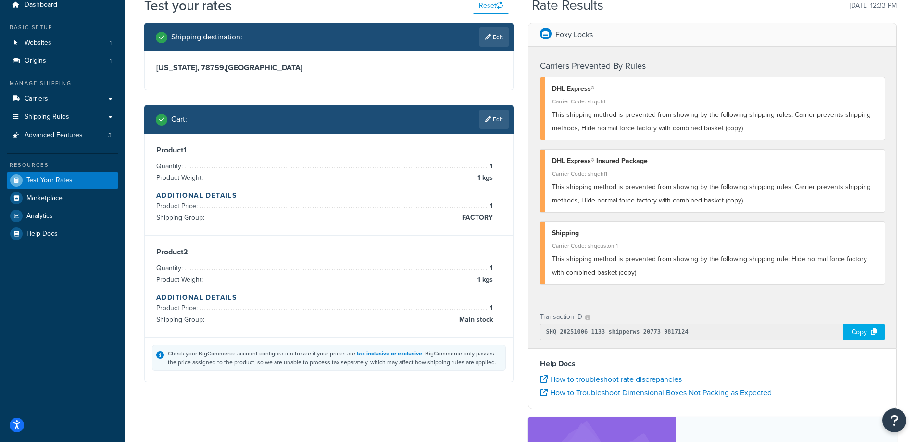
click at [639, 266] on div "This shipping method is prevented from showing by the following shipping rule: …" at bounding box center [715, 266] width 326 height 27
click at [838, 274] on div "This shipping method is prevented from showing by the following shipping rule: …" at bounding box center [715, 266] width 326 height 27
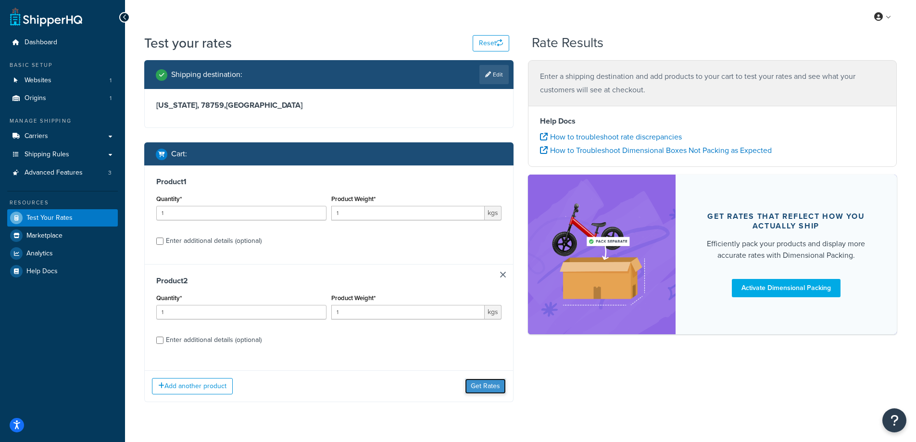
click at [493, 391] on button "Get Rates" at bounding box center [485, 386] width 41 height 15
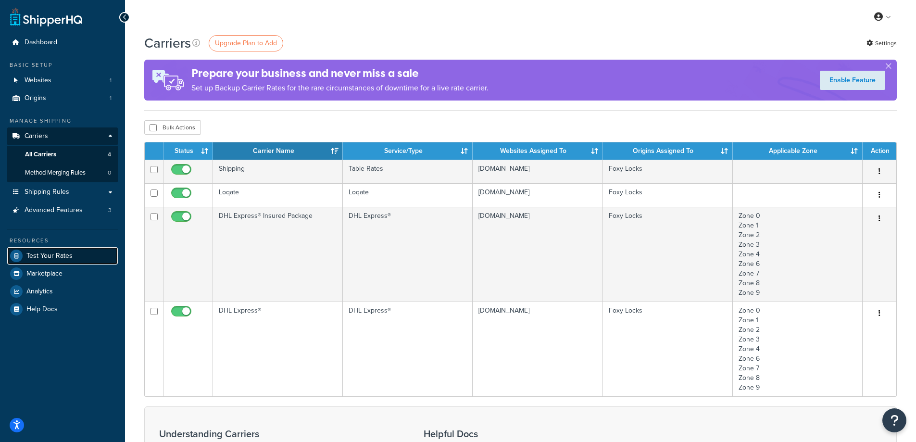
click at [72, 256] on link "Test Your Rates" at bounding box center [62, 255] width 111 height 17
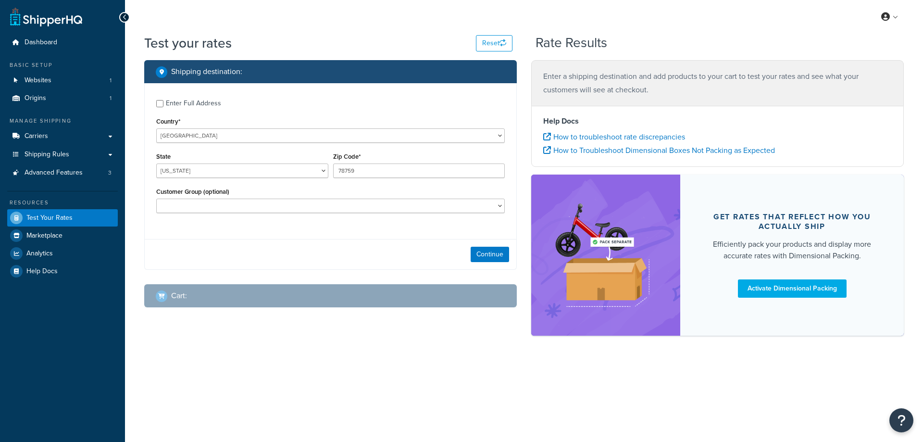
select select "[GEOGRAPHIC_DATA]"
click at [499, 254] on button "Continue" at bounding box center [490, 254] width 38 height 15
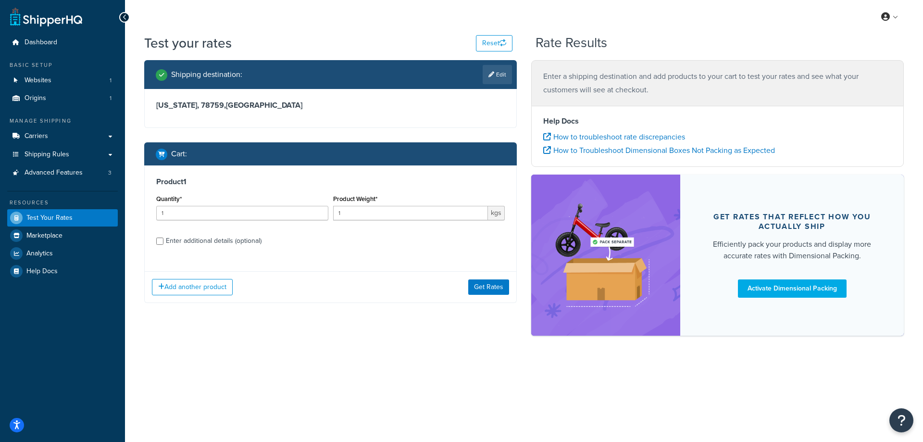
click at [201, 243] on div "Enter additional details (optional)" at bounding box center [214, 240] width 96 height 13
click at [164, 243] on input "Enter additional details (optional)" at bounding box center [159, 241] width 7 height 7
checkbox input "true"
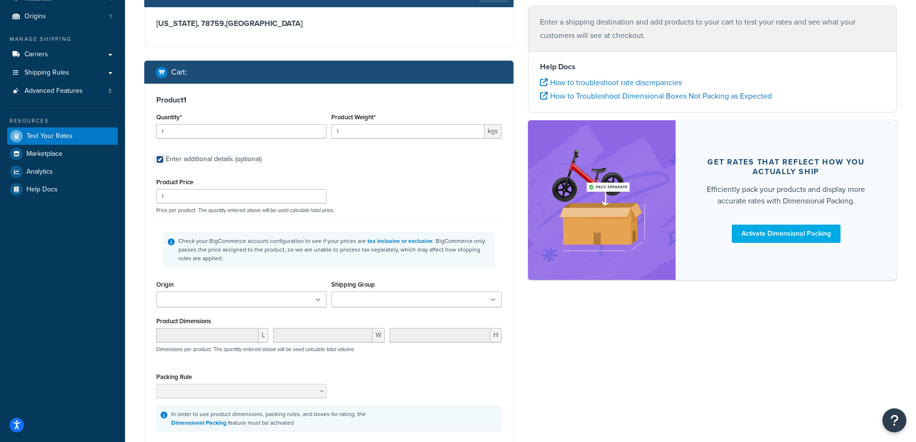
scroll to position [86, 0]
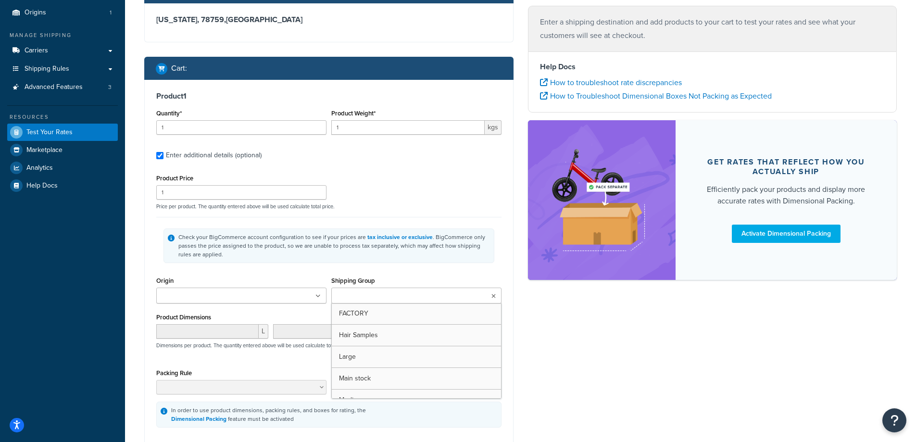
click at [375, 293] on input "Shipping Group" at bounding box center [376, 296] width 85 height 11
click at [602, 341] on div "Shipping destination : Edit [US_STATE], 78759 , [GEOGRAPHIC_DATA] Cart : Produc…" at bounding box center [520, 235] width 767 height 520
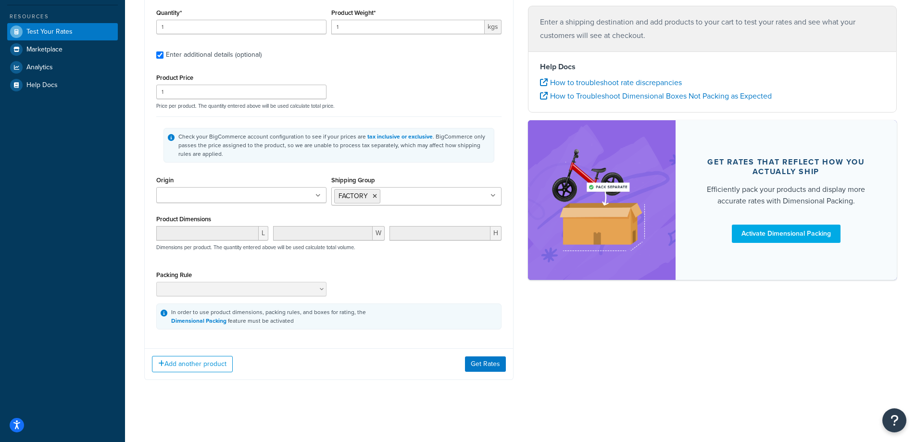
scroll to position [187, 0]
click at [207, 367] on button "Add another product" at bounding box center [192, 363] width 81 height 16
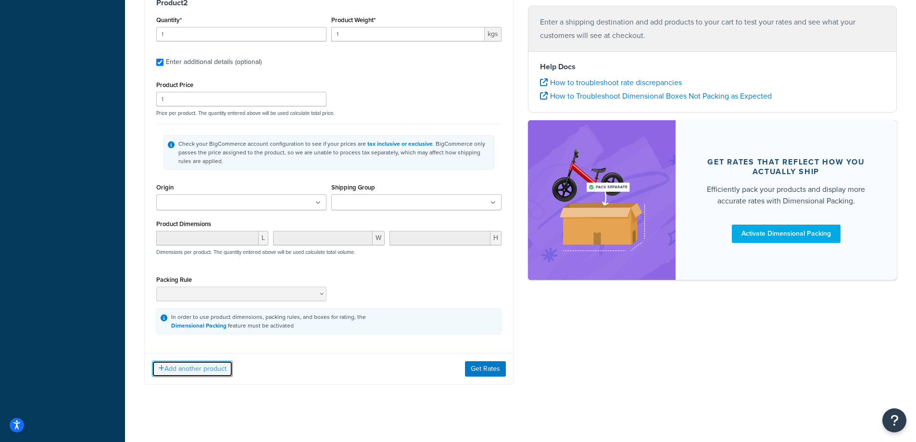
scroll to position [546, 0]
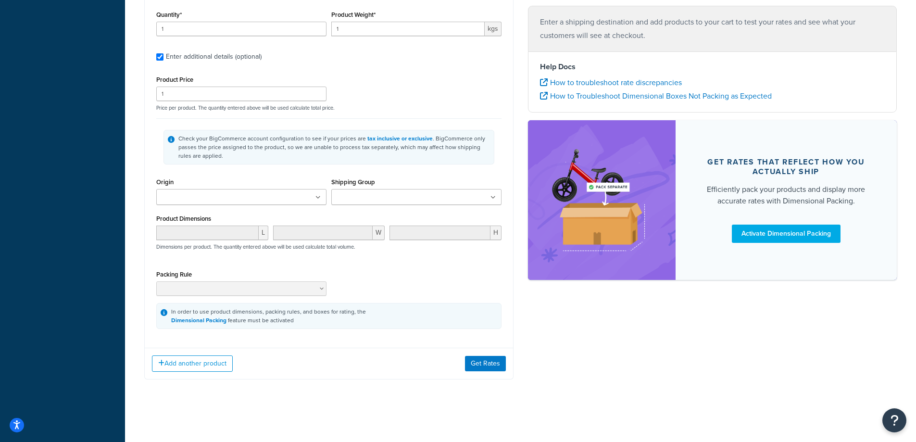
click at [396, 198] on input "Shipping Group" at bounding box center [376, 197] width 85 height 11
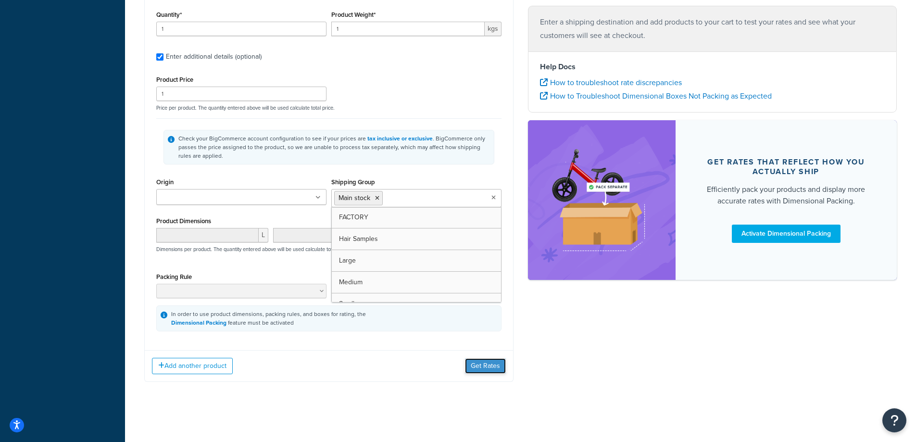
click at [480, 367] on button "Get Rates" at bounding box center [485, 365] width 41 height 15
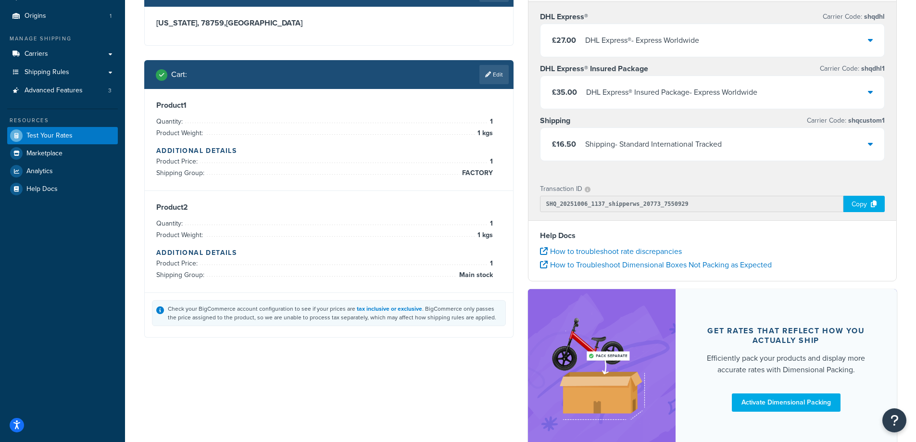
scroll to position [0, 0]
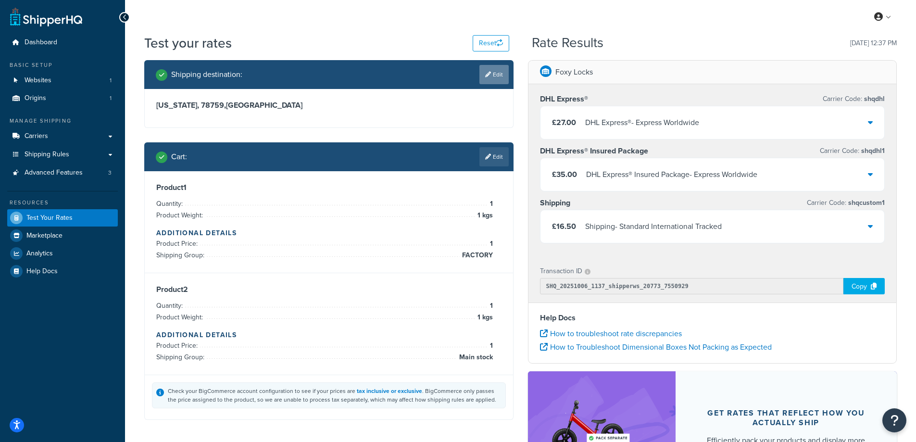
click at [508, 75] on link "Edit" at bounding box center [494, 74] width 29 height 19
select select "[GEOGRAPHIC_DATA]"
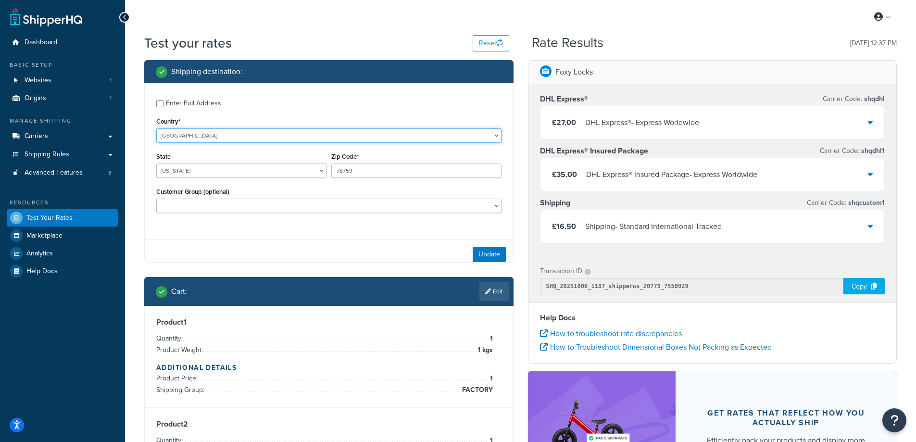
click at [221, 133] on select "[GEOGRAPHIC_DATA] [GEOGRAPHIC_DATA] [GEOGRAPHIC_DATA] [GEOGRAPHIC_DATA] [GEOGRA…" at bounding box center [328, 135] width 345 height 14
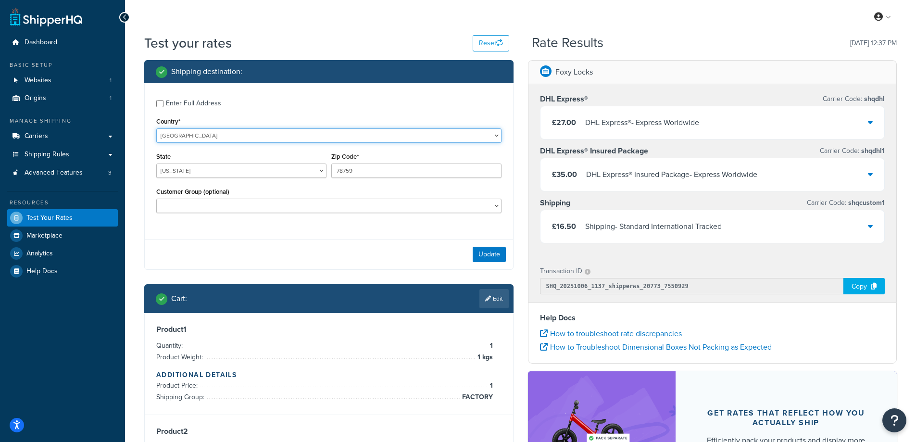
select select "GB"
click at [156, 128] on select "[GEOGRAPHIC_DATA] [GEOGRAPHIC_DATA] [GEOGRAPHIC_DATA] [GEOGRAPHIC_DATA] [GEOGRA…" at bounding box center [328, 135] width 345 height 14
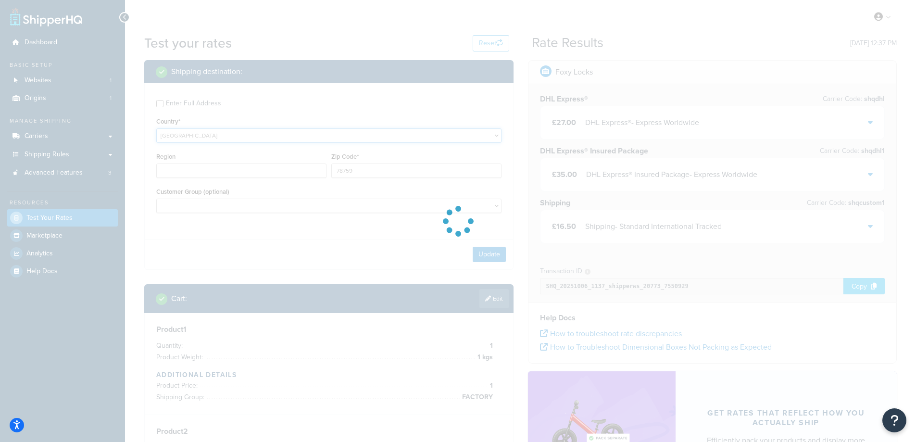
type input "[GEOGRAPHIC_DATA]"
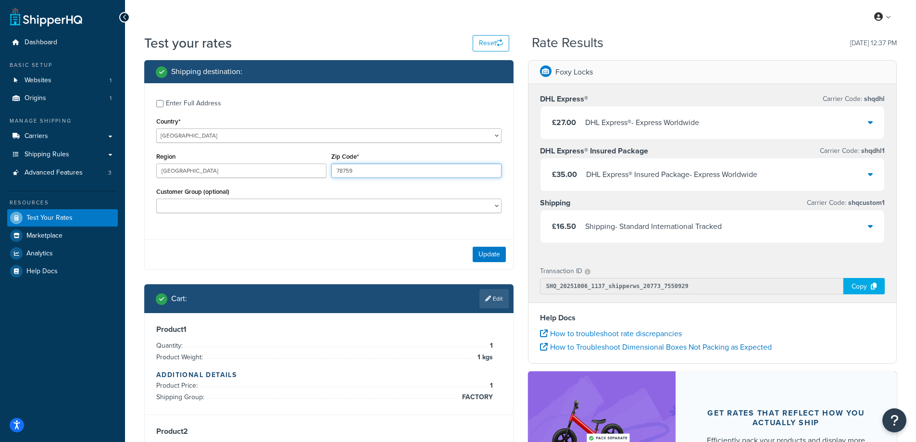
click at [370, 169] on input "78759" at bounding box center [416, 171] width 170 height 14
type input "tr27 5jr"
click at [478, 251] on button "Update" at bounding box center [489, 254] width 33 height 15
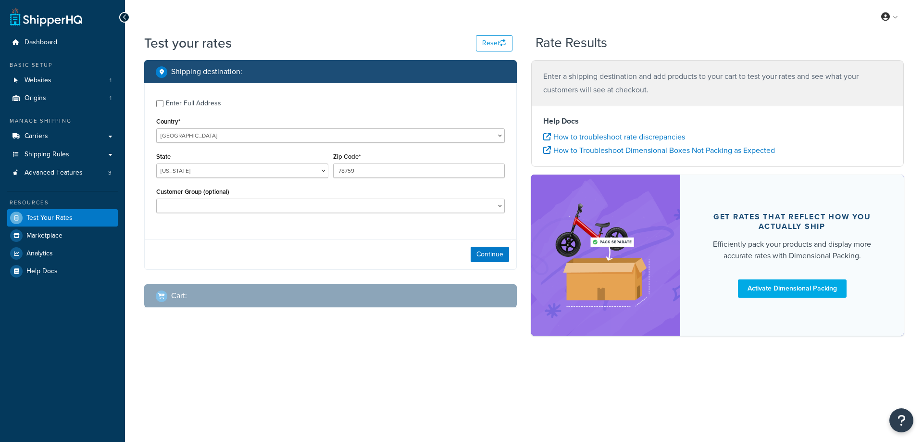
select select "[GEOGRAPHIC_DATA]"
click at [290, 134] on select "[GEOGRAPHIC_DATA] [GEOGRAPHIC_DATA] [GEOGRAPHIC_DATA] [GEOGRAPHIC_DATA] [GEOGRA…" at bounding box center [330, 135] width 349 height 14
select select "GB"
click at [156, 128] on select "[GEOGRAPHIC_DATA] [GEOGRAPHIC_DATA] [GEOGRAPHIC_DATA] [GEOGRAPHIC_DATA] [GEOGRA…" at bounding box center [330, 135] width 349 height 14
type input "[GEOGRAPHIC_DATA]"
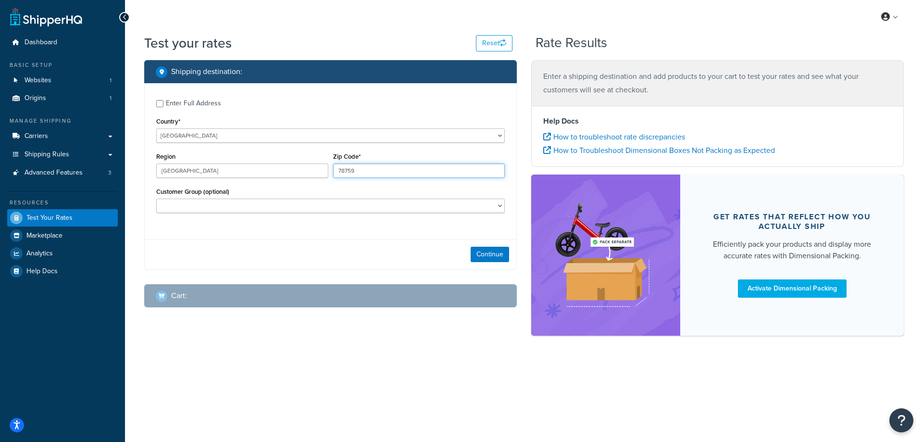
click at [371, 171] on input "78759" at bounding box center [419, 171] width 172 height 14
type input "tr27 5jr"
click at [490, 256] on button "Continue" at bounding box center [490, 254] width 38 height 15
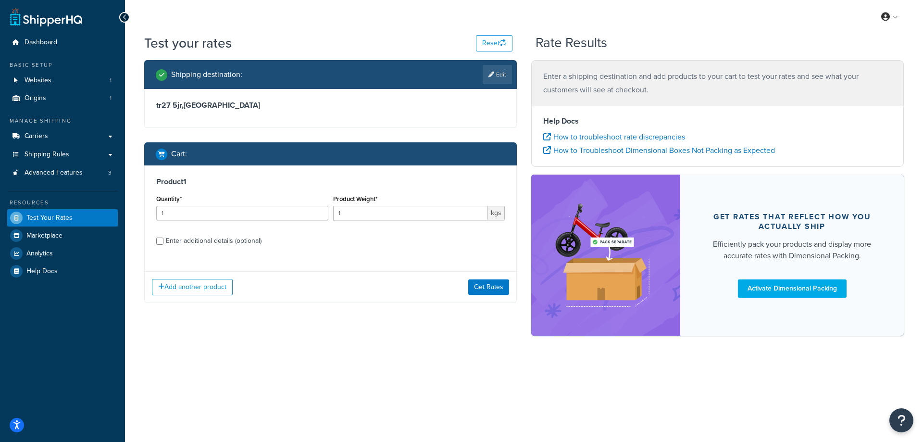
click at [182, 236] on div "Enter additional details (optional)" at bounding box center [214, 240] width 96 height 13
click at [164, 238] on input "Enter additional details (optional)" at bounding box center [159, 241] width 7 height 7
checkbox input "true"
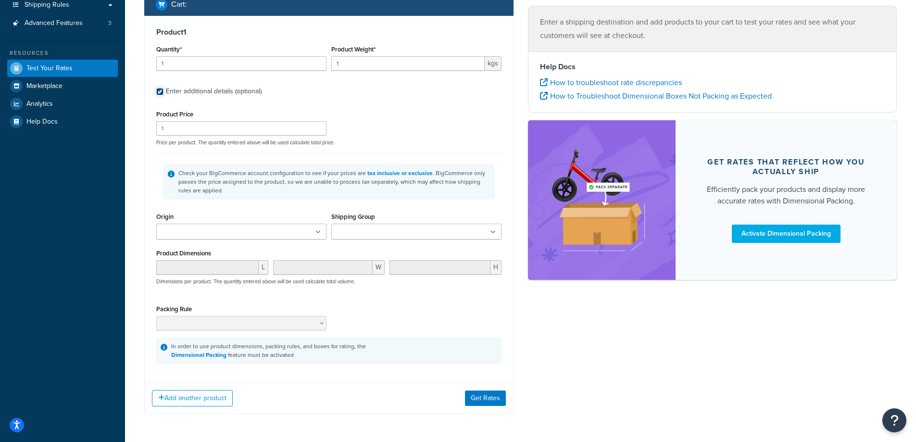
scroll to position [167, 0]
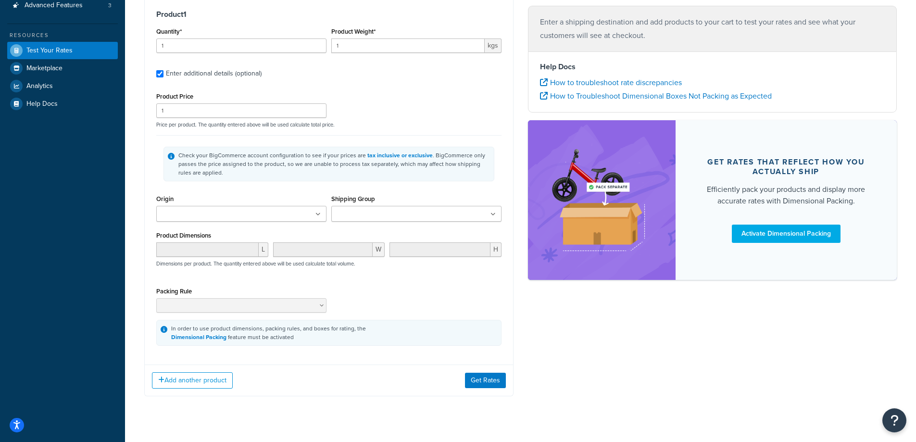
click at [375, 204] on div "Shipping Group FACTORY Hair Samples Large Main stock Medium Small" at bounding box center [416, 206] width 170 height 29
click at [383, 215] on input "Shipping Group" at bounding box center [376, 214] width 85 height 11
click at [479, 384] on button "Get Rates" at bounding box center [485, 382] width 41 height 15
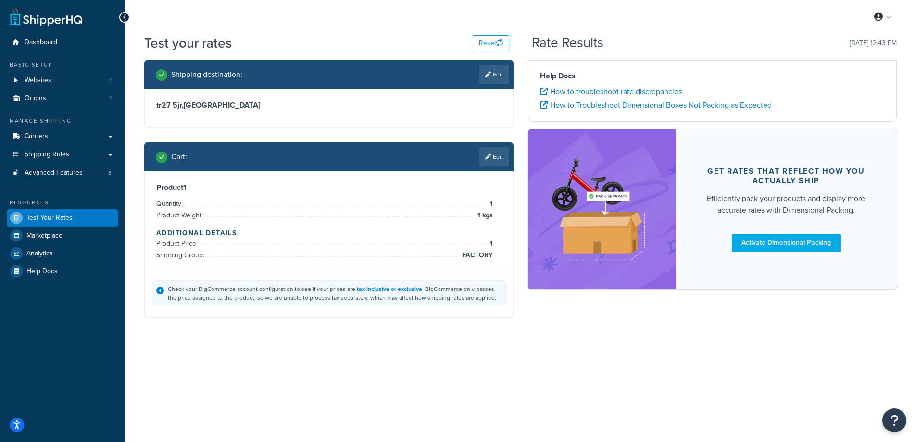
scroll to position [0, 0]
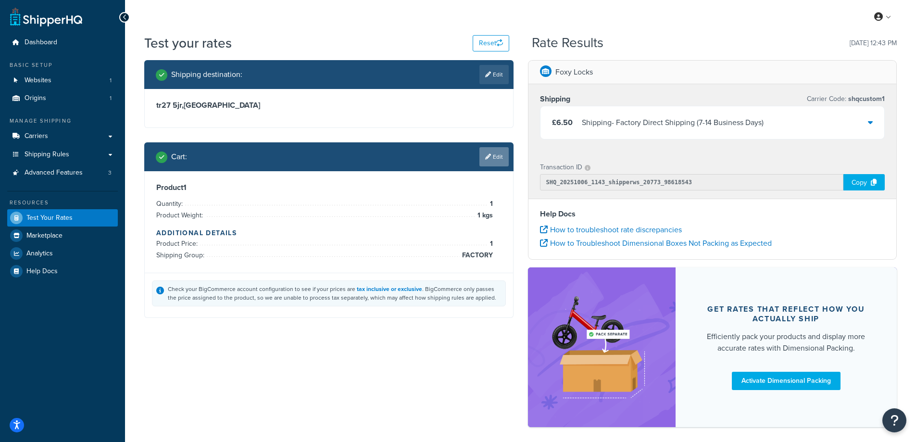
click at [489, 160] on link "Edit" at bounding box center [494, 156] width 29 height 19
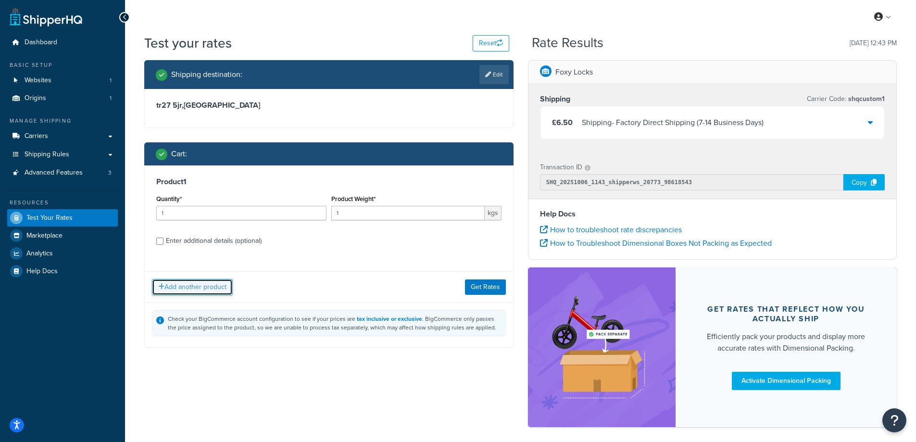
click at [210, 283] on button "Add another product" at bounding box center [192, 287] width 81 height 16
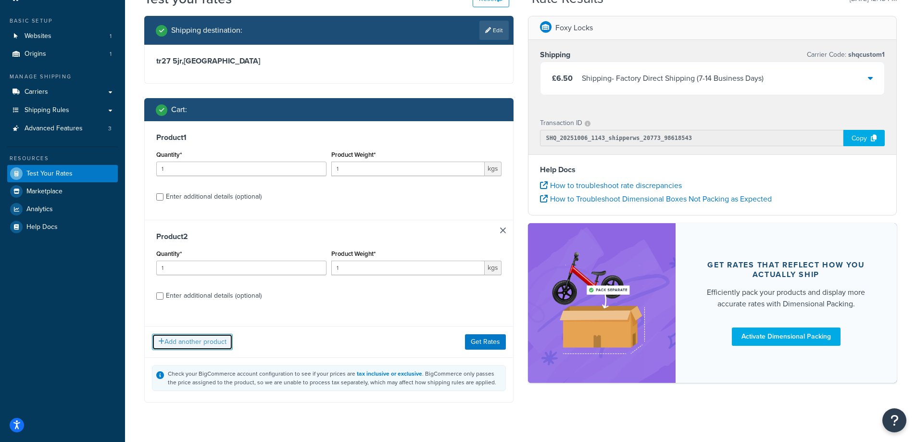
scroll to position [45, 0]
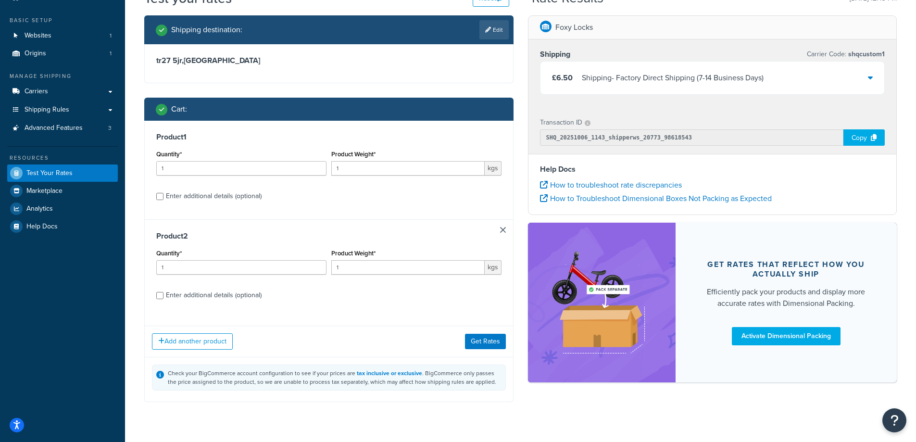
click at [234, 297] on div "Enter additional details (optional)" at bounding box center [214, 295] width 96 height 13
click at [164, 297] on input "Enter additional details (optional)" at bounding box center [159, 295] width 7 height 7
checkbox input "true"
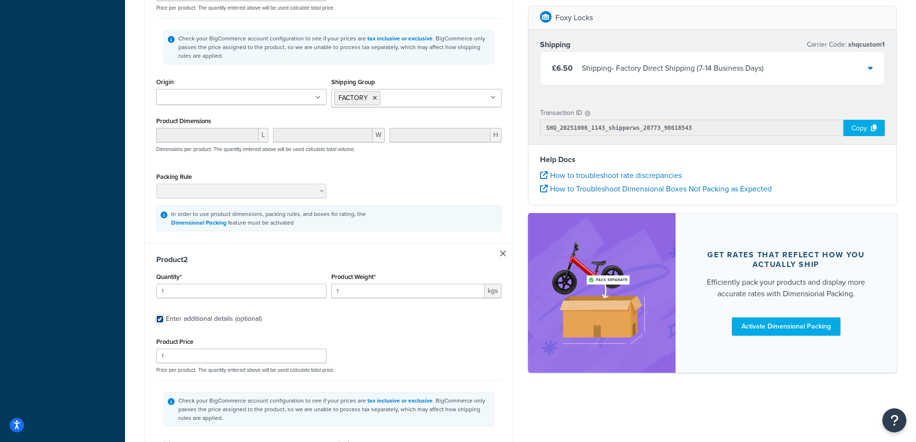
scroll to position [285, 0]
click at [394, 284] on input "1" at bounding box center [407, 290] width 153 height 14
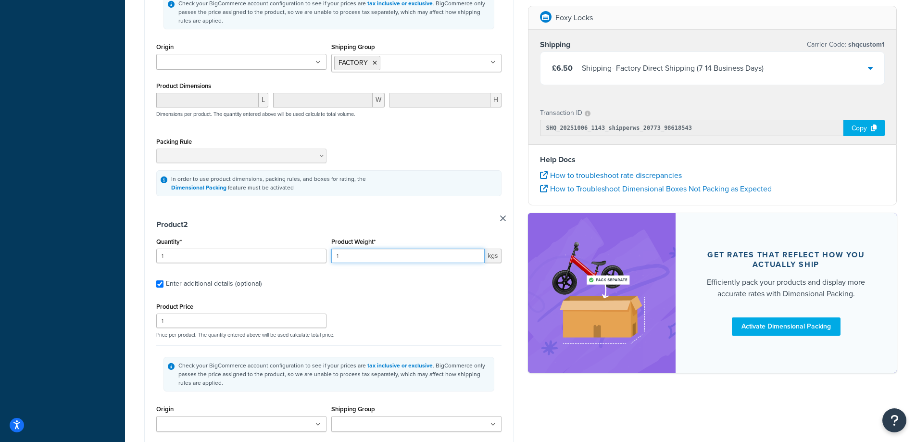
scroll to position [430, 0]
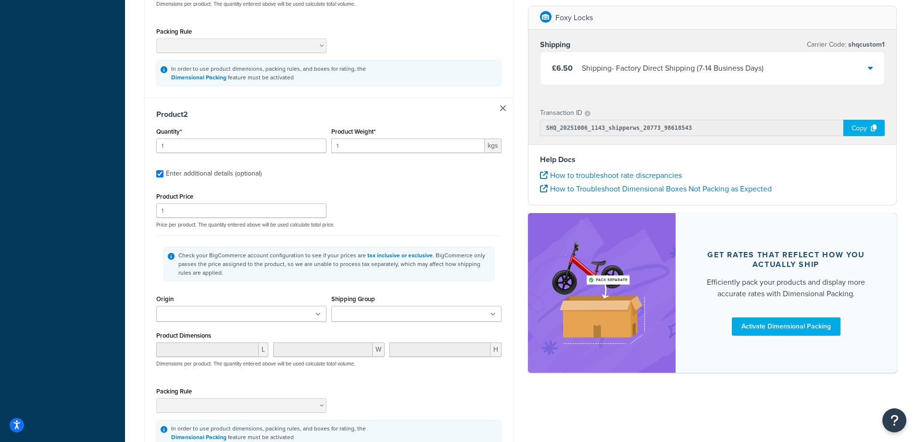
click at [405, 313] on input "Shipping Group" at bounding box center [376, 314] width 85 height 11
click at [543, 402] on div "Shipping destination : Edit tr27 5jr , United Kingdom Cart : Product 1 Quantity…" at bounding box center [520, 94] width 767 height 927
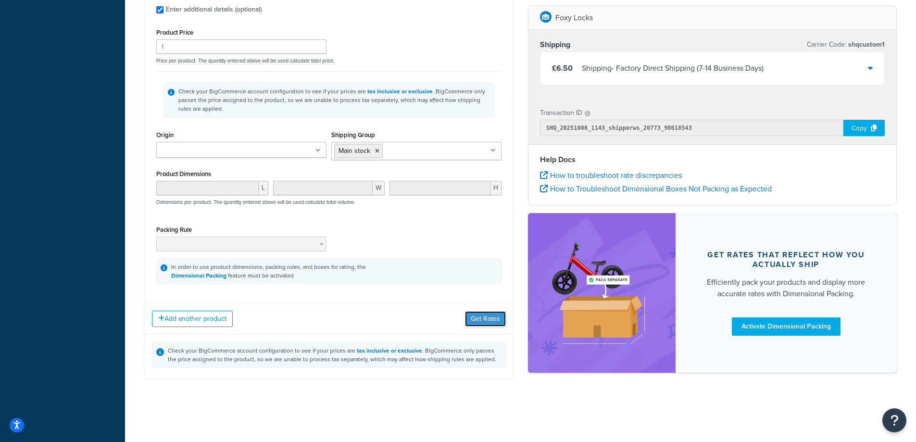
click at [481, 321] on button "Get Rates" at bounding box center [485, 318] width 41 height 15
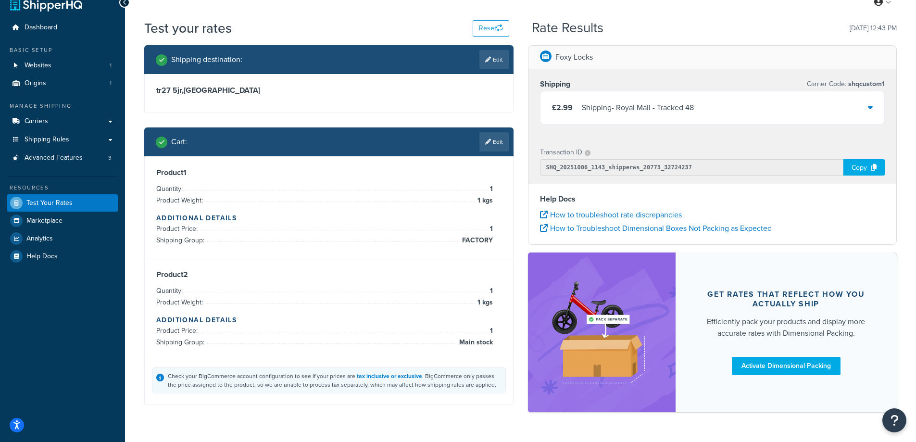
scroll to position [0, 0]
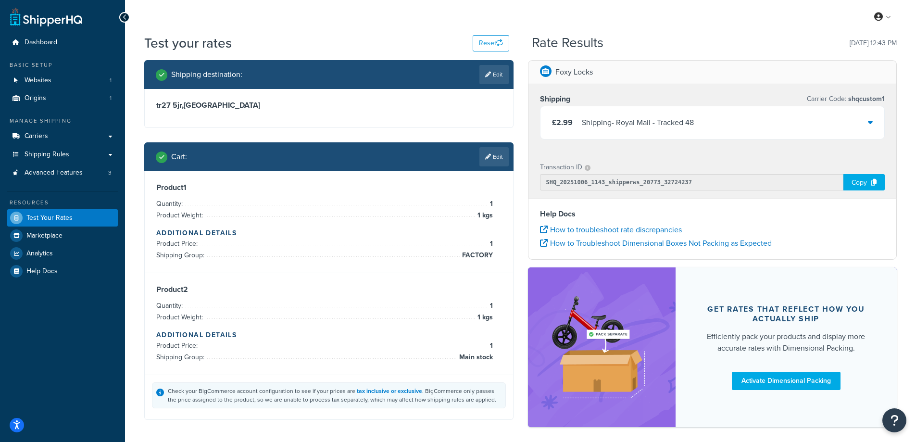
click at [489, 157] on icon at bounding box center [488, 157] width 6 height 6
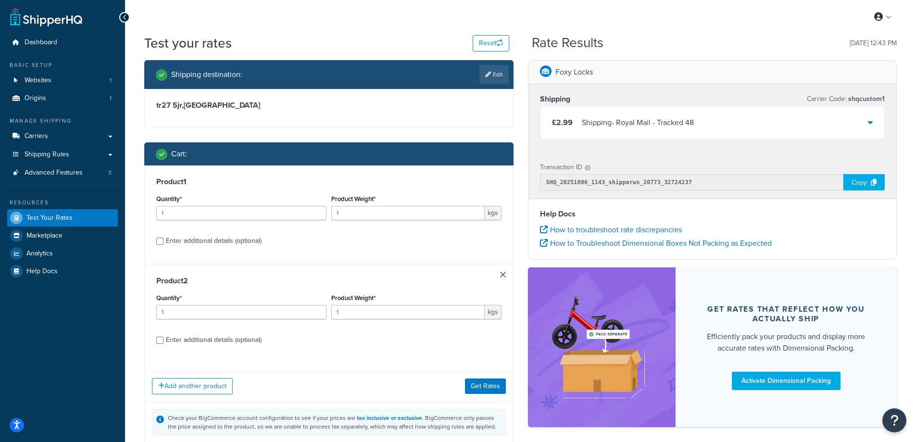
click at [217, 233] on label "Enter additional details (optional)" at bounding box center [334, 239] width 336 height 15
click at [164, 238] on input "Enter additional details (optional)" at bounding box center [159, 241] width 7 height 7
checkbox input "true"
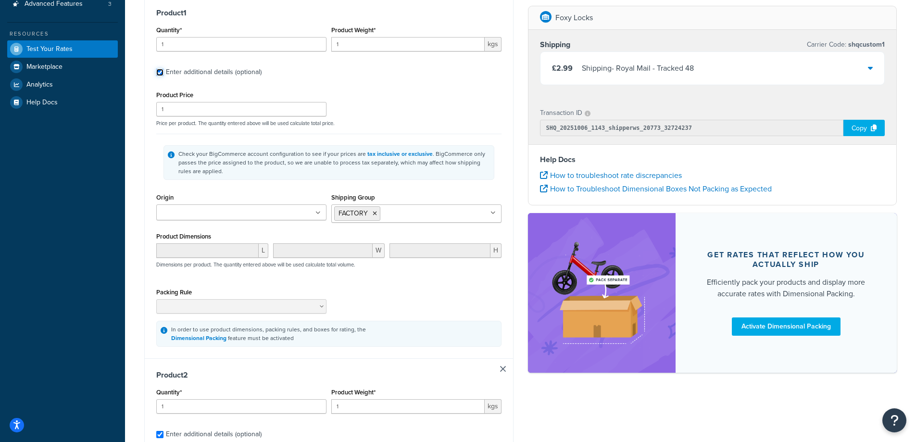
scroll to position [192, 0]
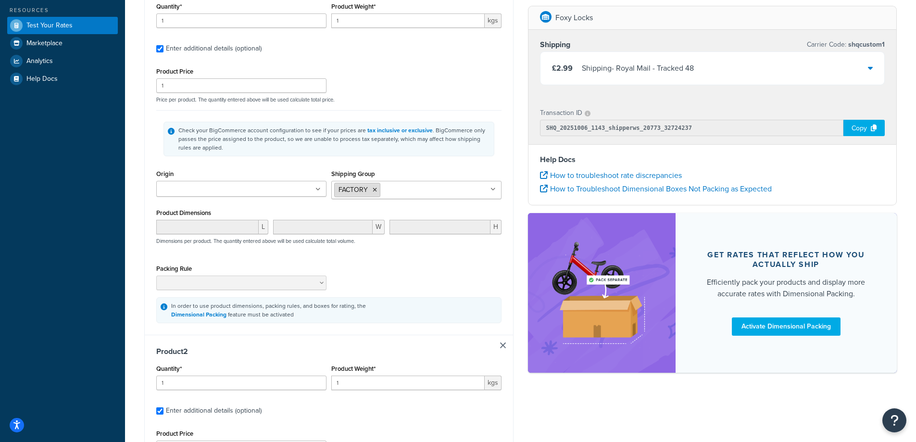
click at [376, 190] on icon at bounding box center [375, 190] width 4 height 6
click at [591, 398] on div "Shipping destination : Edit tr27 5jr , United Kingdom Cart : Product 1 Quantity…" at bounding box center [520, 331] width 767 height 927
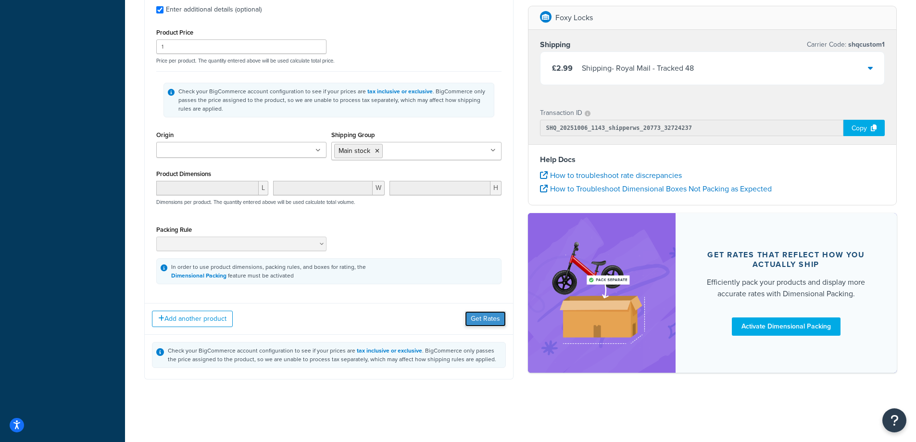
click at [485, 322] on button "Get Rates" at bounding box center [485, 318] width 41 height 15
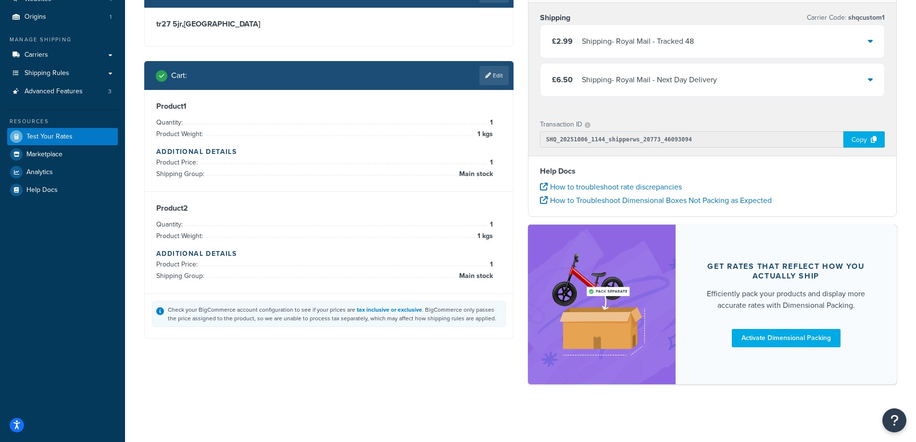
scroll to position [0, 0]
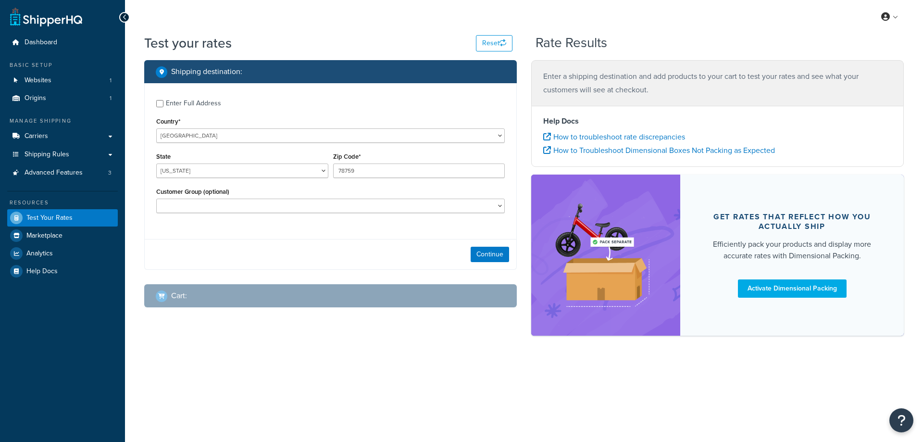
select select "[GEOGRAPHIC_DATA]"
click at [500, 254] on button "Continue" at bounding box center [490, 254] width 38 height 15
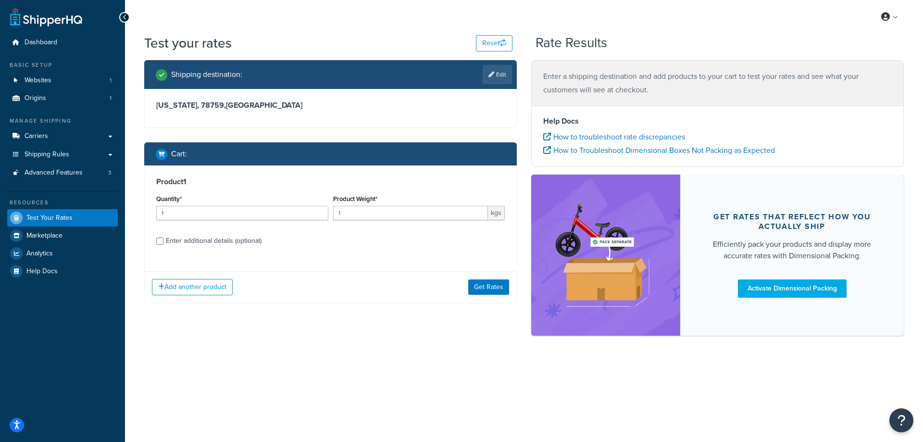
click at [225, 241] on div "Enter additional details (optional)" at bounding box center [214, 240] width 96 height 13
click at [164, 241] on input "Enter additional details (optional)" at bounding box center [159, 241] width 7 height 7
checkbox input "true"
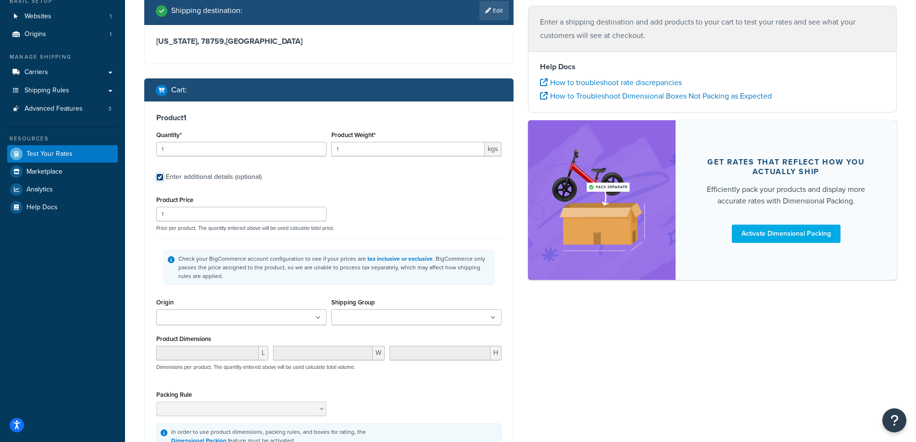
scroll to position [184, 0]
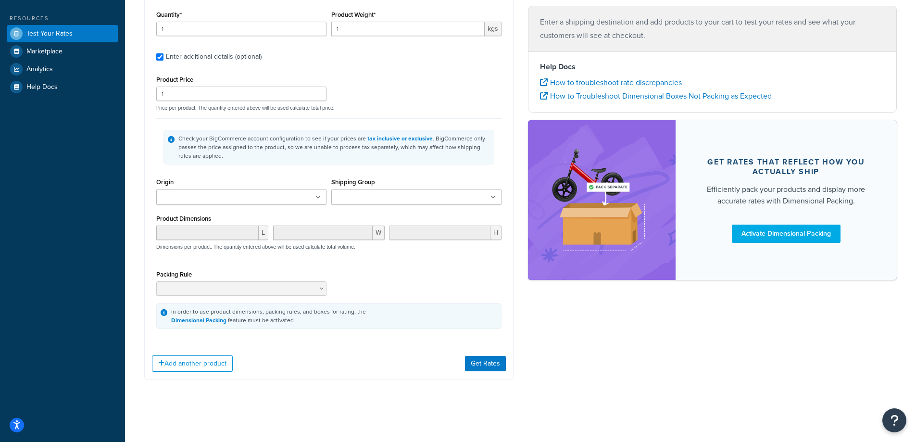
click at [384, 205] on div "Shipping Group FACTORY Hair Samples Large Main stock Medium Small" at bounding box center [416, 194] width 175 height 37
click at [385, 198] on input "Shipping Group" at bounding box center [376, 197] width 85 height 11
click at [486, 372] on button "Get Rates" at bounding box center [485, 365] width 41 height 15
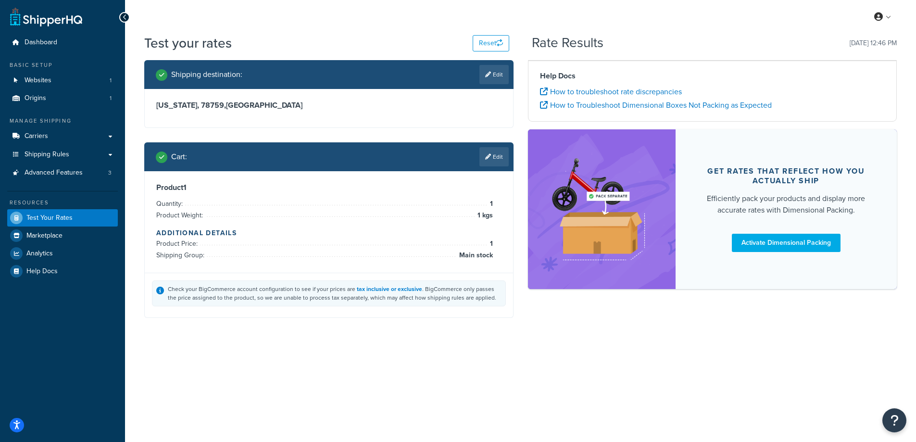
scroll to position [0, 0]
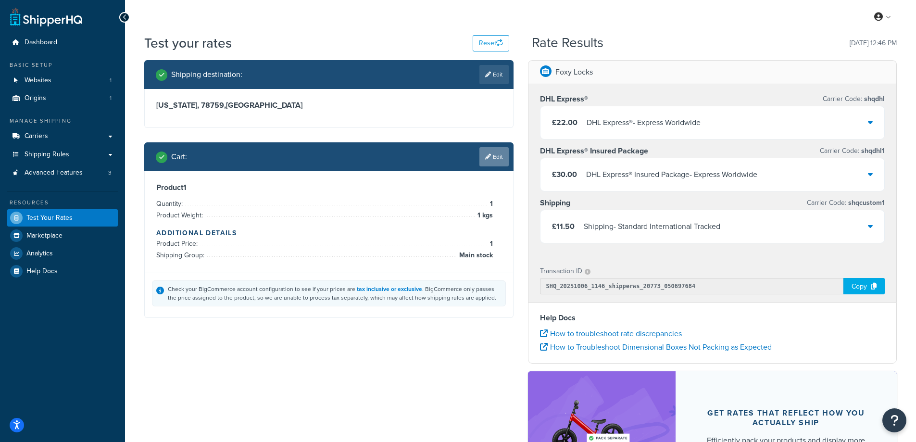
click at [500, 154] on link "Edit" at bounding box center [494, 156] width 29 height 19
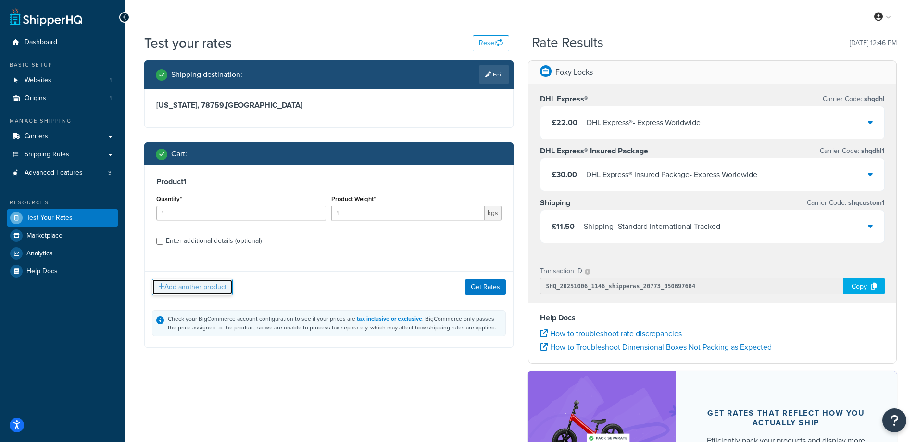
click at [186, 285] on button "Add another product" at bounding box center [192, 287] width 81 height 16
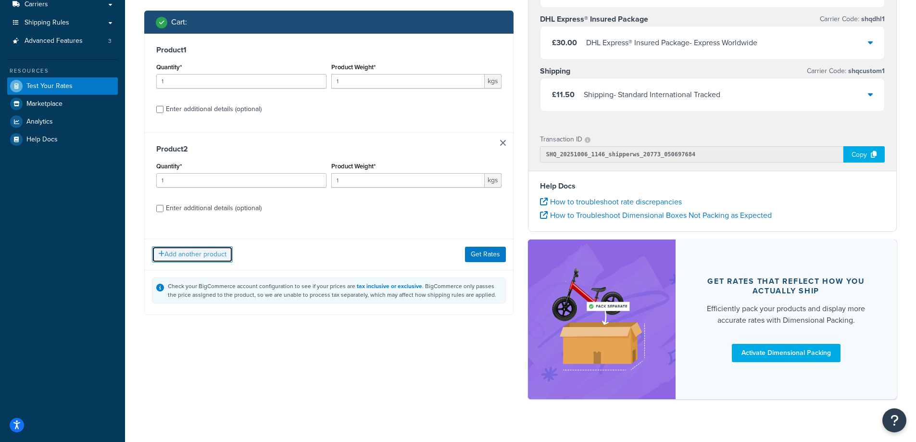
scroll to position [144, 0]
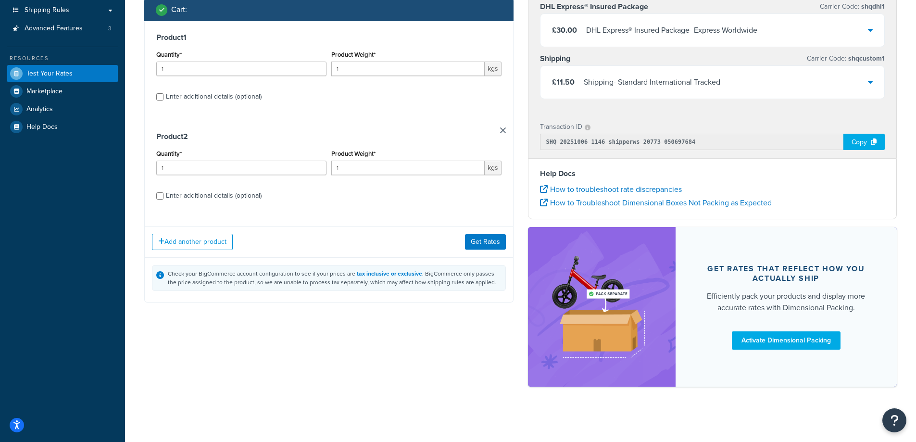
click at [184, 199] on div "Enter additional details (optional)" at bounding box center [214, 195] width 96 height 13
click at [164, 199] on input "Enter additional details (optional)" at bounding box center [159, 195] width 7 height 7
checkbox input "true"
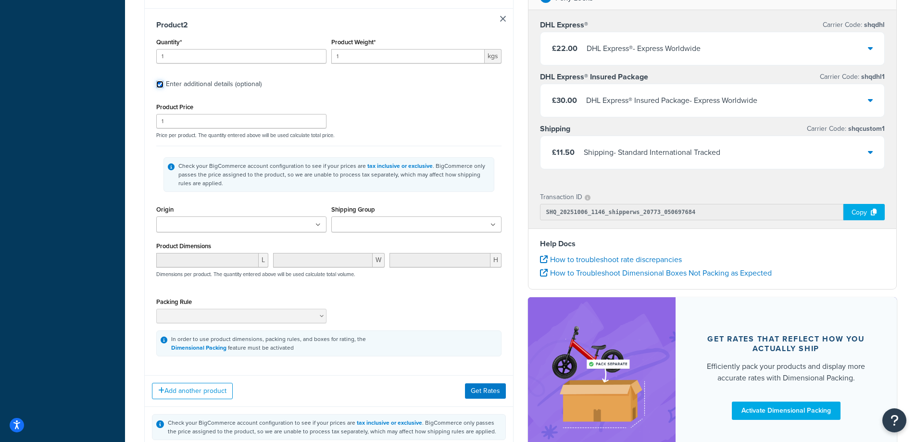
scroll to position [529, 0]
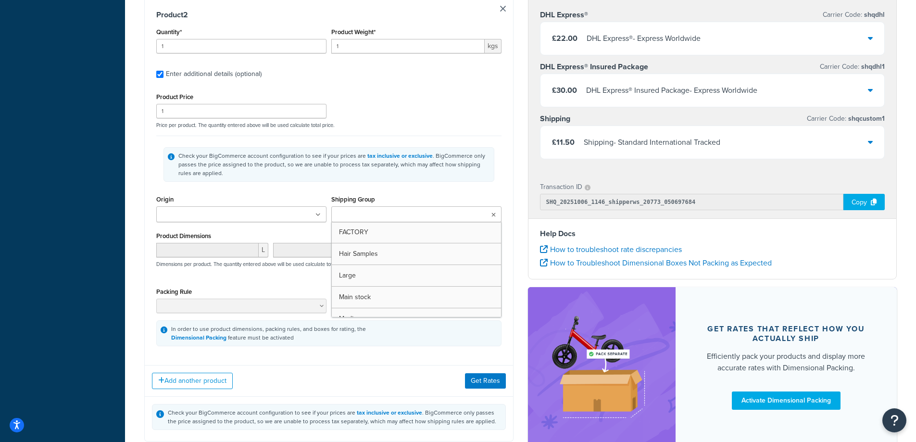
click at [376, 213] on input "Shipping Group" at bounding box center [376, 215] width 85 height 11
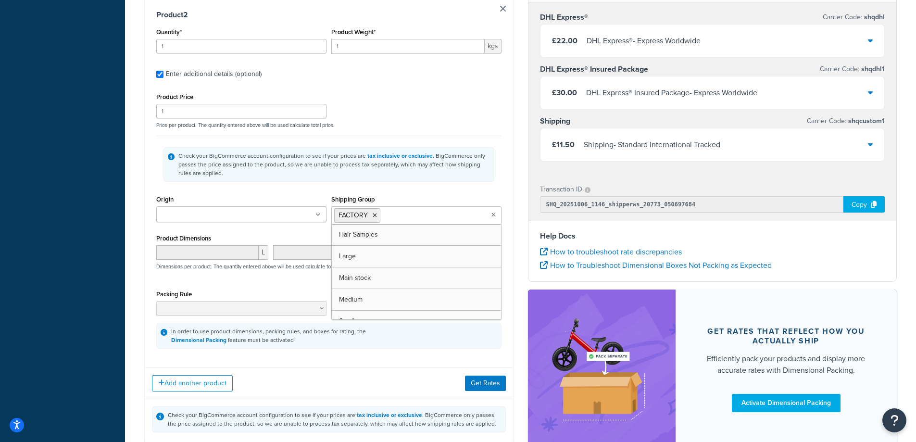
click at [453, 151] on div "Check your BigCommerce account configuration to see if your prices are tax incl…" at bounding box center [329, 164] width 331 height 35
click at [481, 384] on button "Get Rates" at bounding box center [485, 383] width 41 height 15
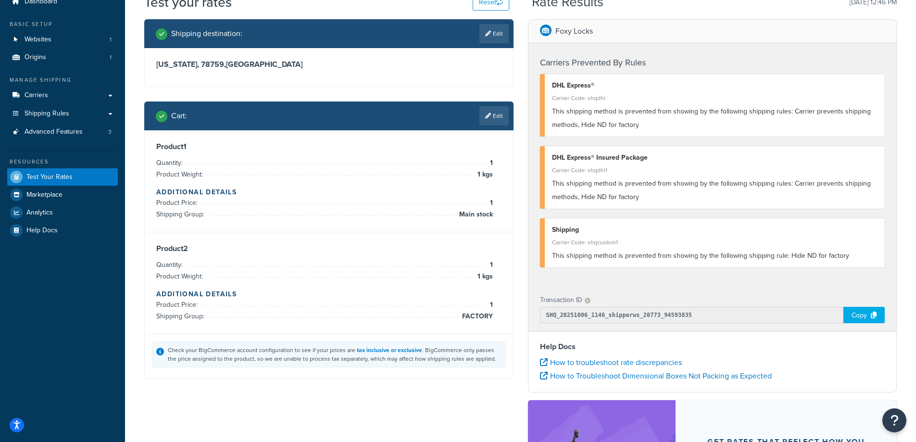
scroll to position [0, 0]
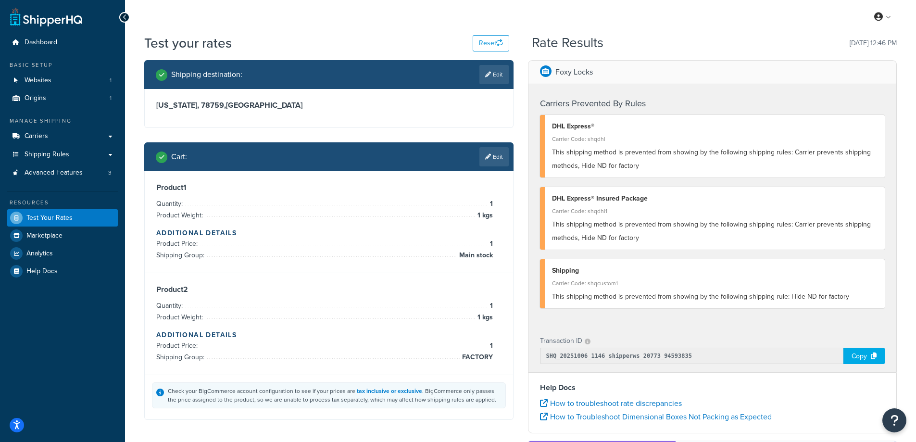
click at [681, 301] on span "This shipping method is prevented from showing by the following shipping rule: …" at bounding box center [700, 296] width 297 height 10
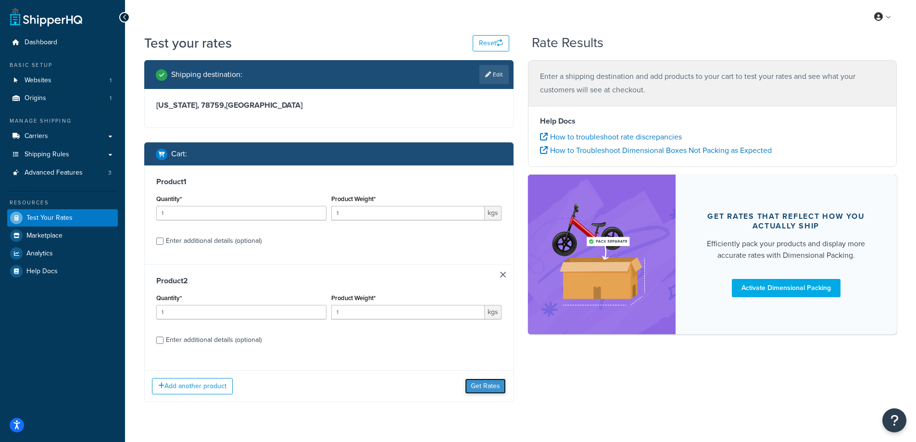
click at [482, 385] on button "Get Rates" at bounding box center [485, 386] width 41 height 15
